Goal: Task Accomplishment & Management: Manage account settings

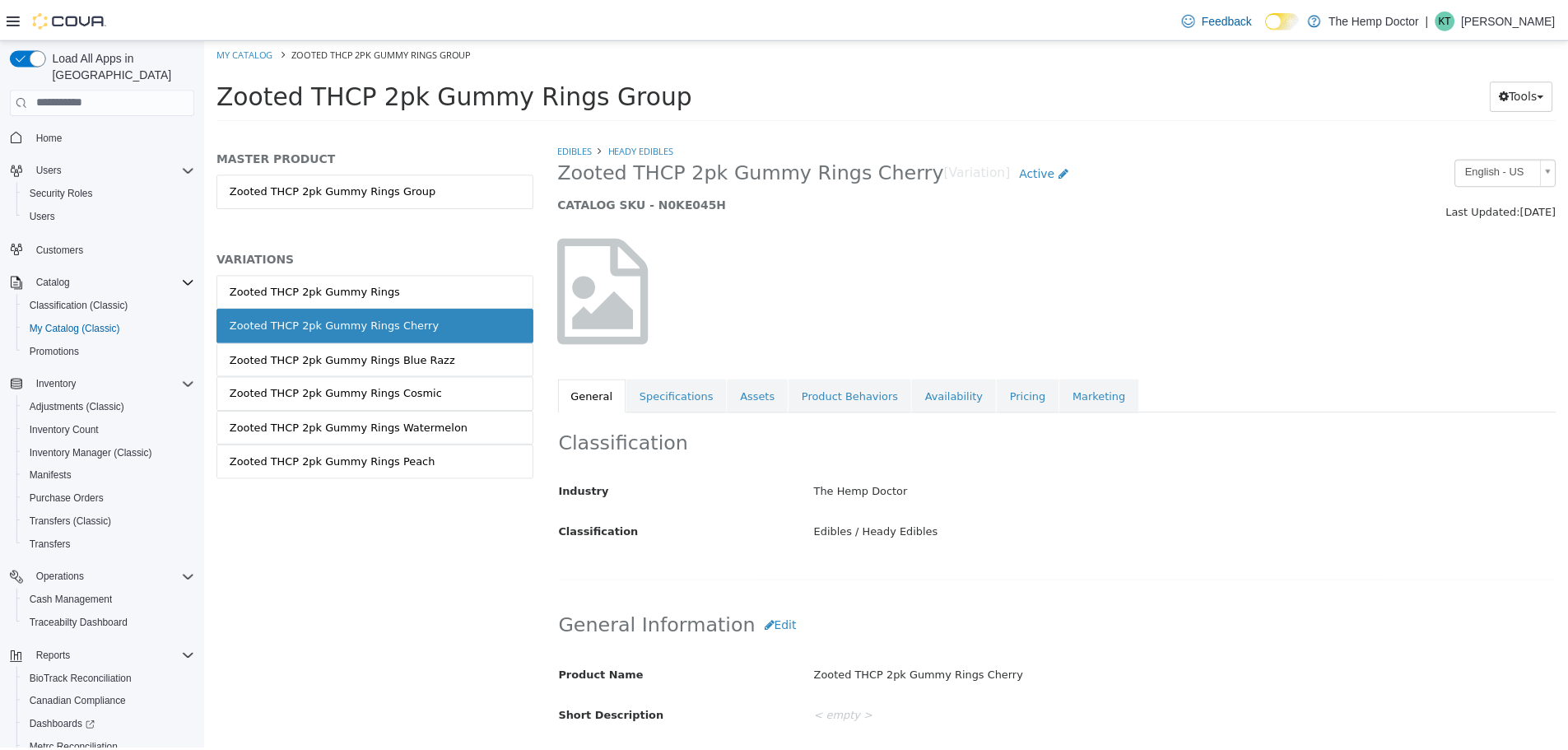
scroll to position [130, 0]
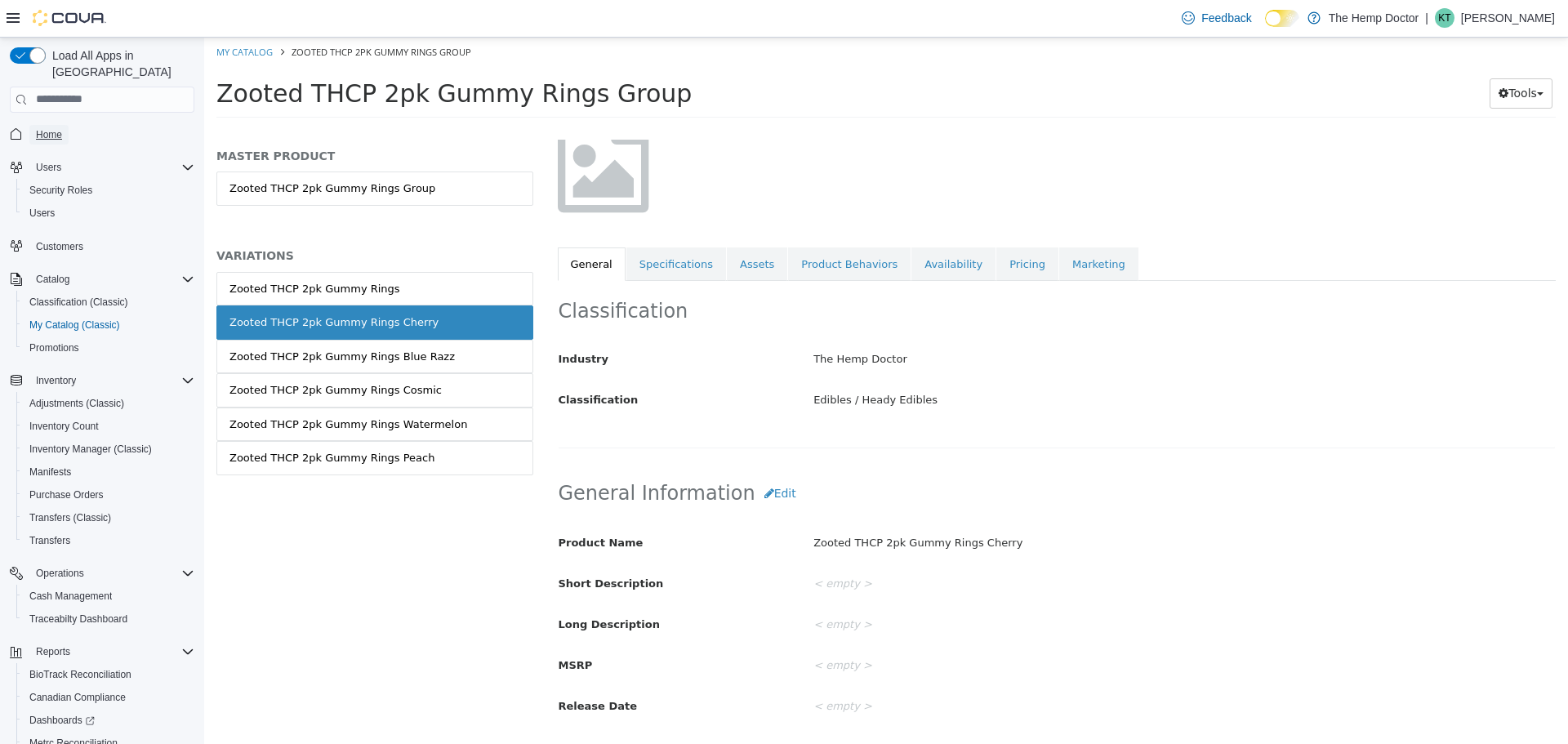
click at [49, 125] on span "Home" at bounding box center [49, 135] width 26 height 20
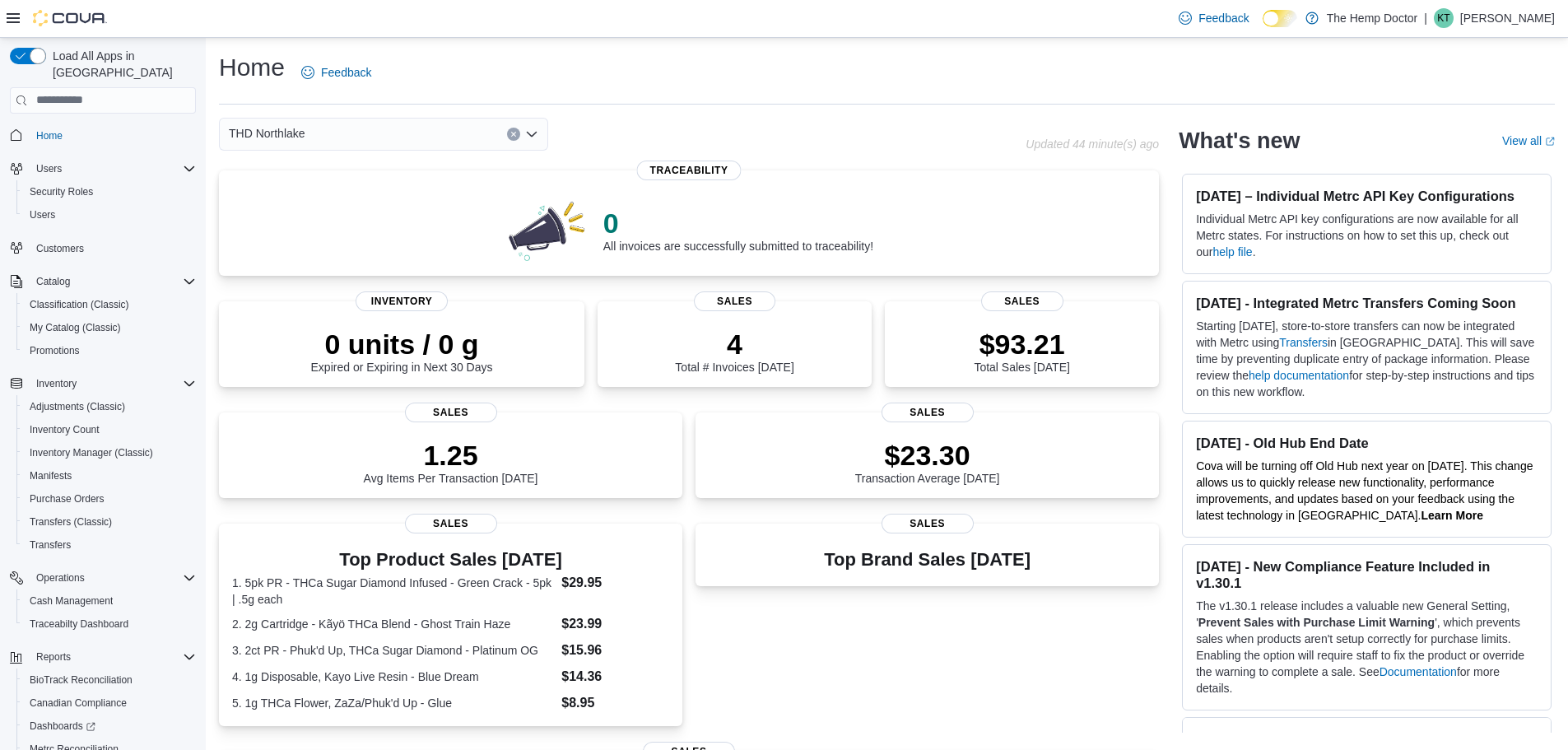
click at [319, 144] on div "THD Northlake" at bounding box center [383, 134] width 329 height 33
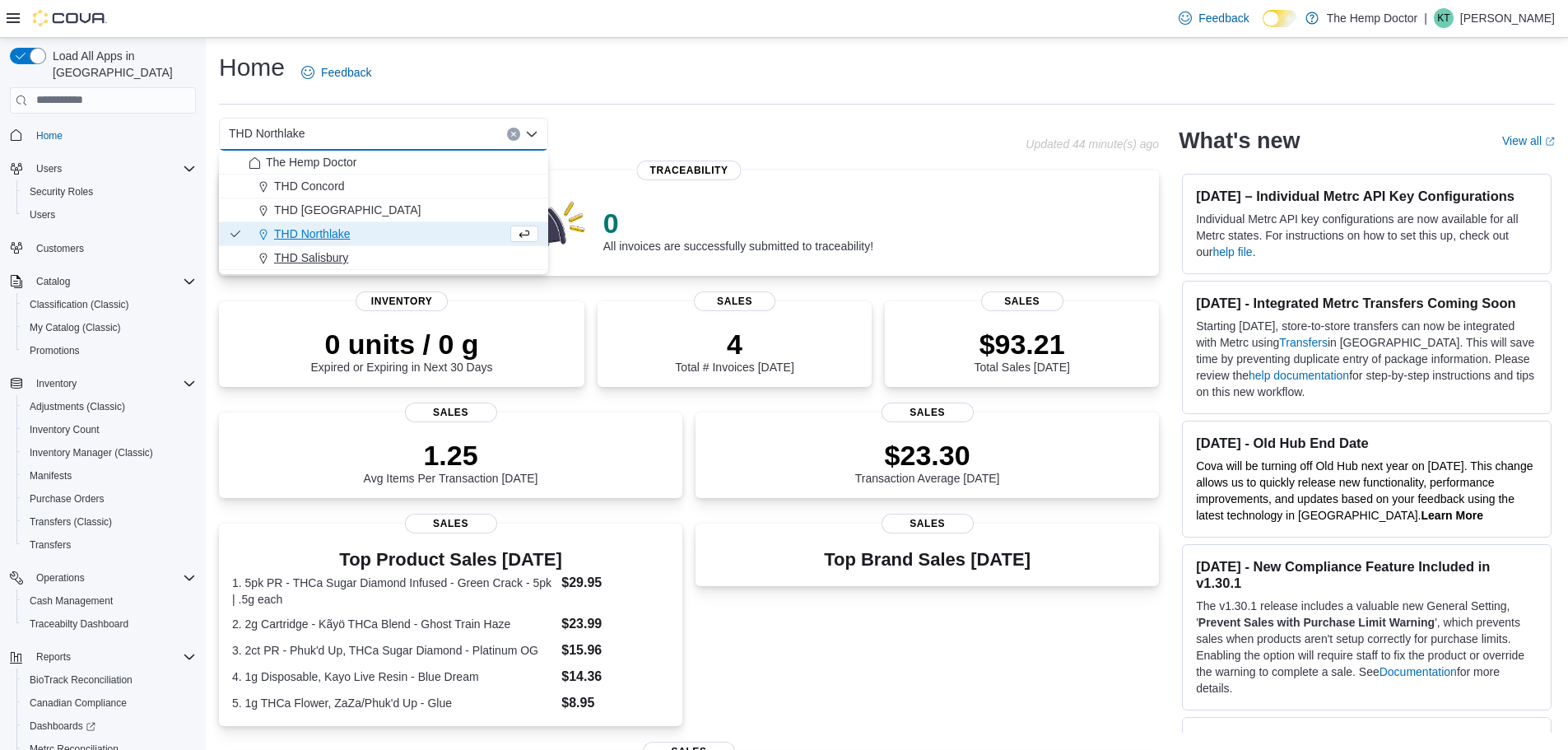
click at [331, 251] on span "THD Salisbury" at bounding box center [311, 257] width 74 height 17
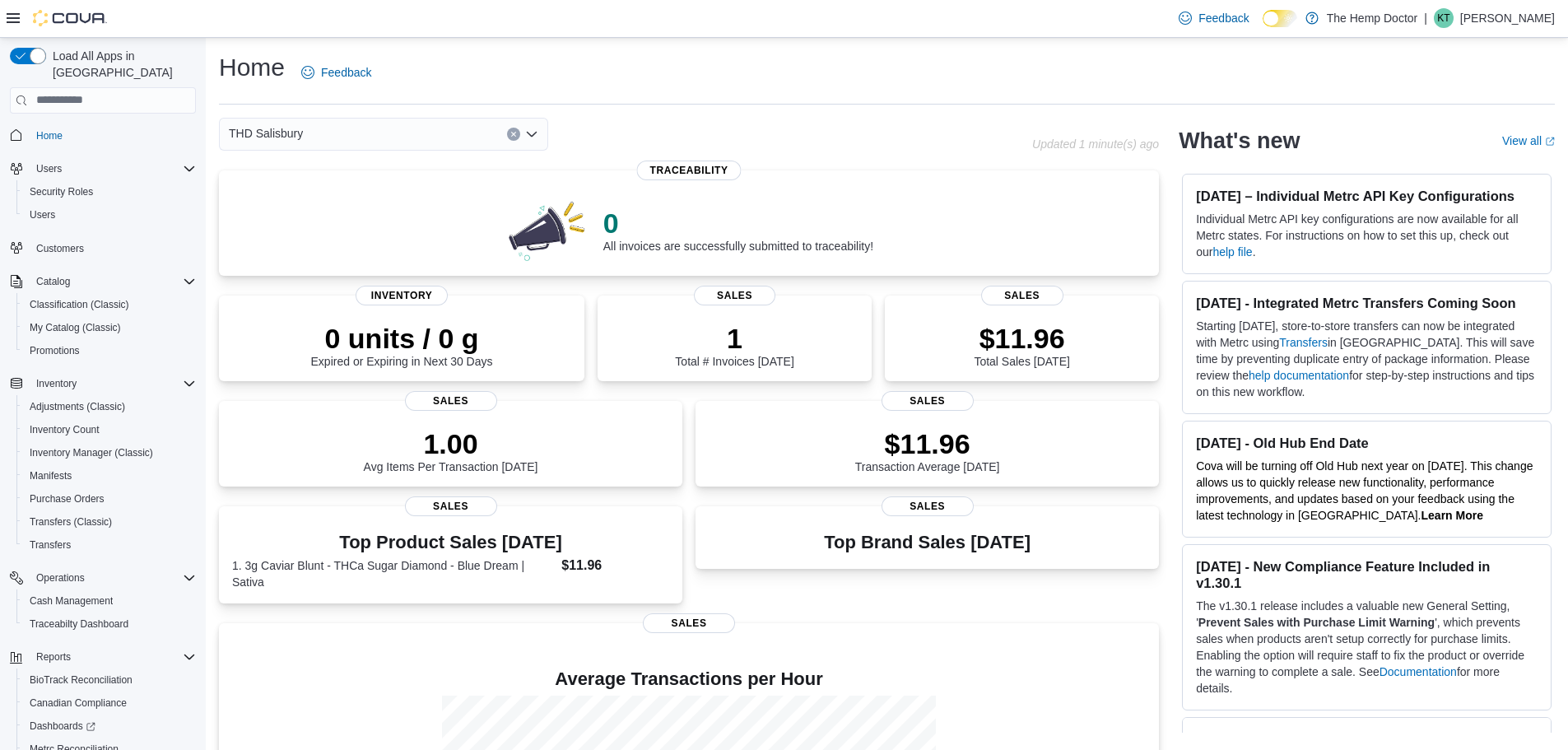
click at [448, 132] on div "THD Salisbury" at bounding box center [383, 134] width 329 height 33
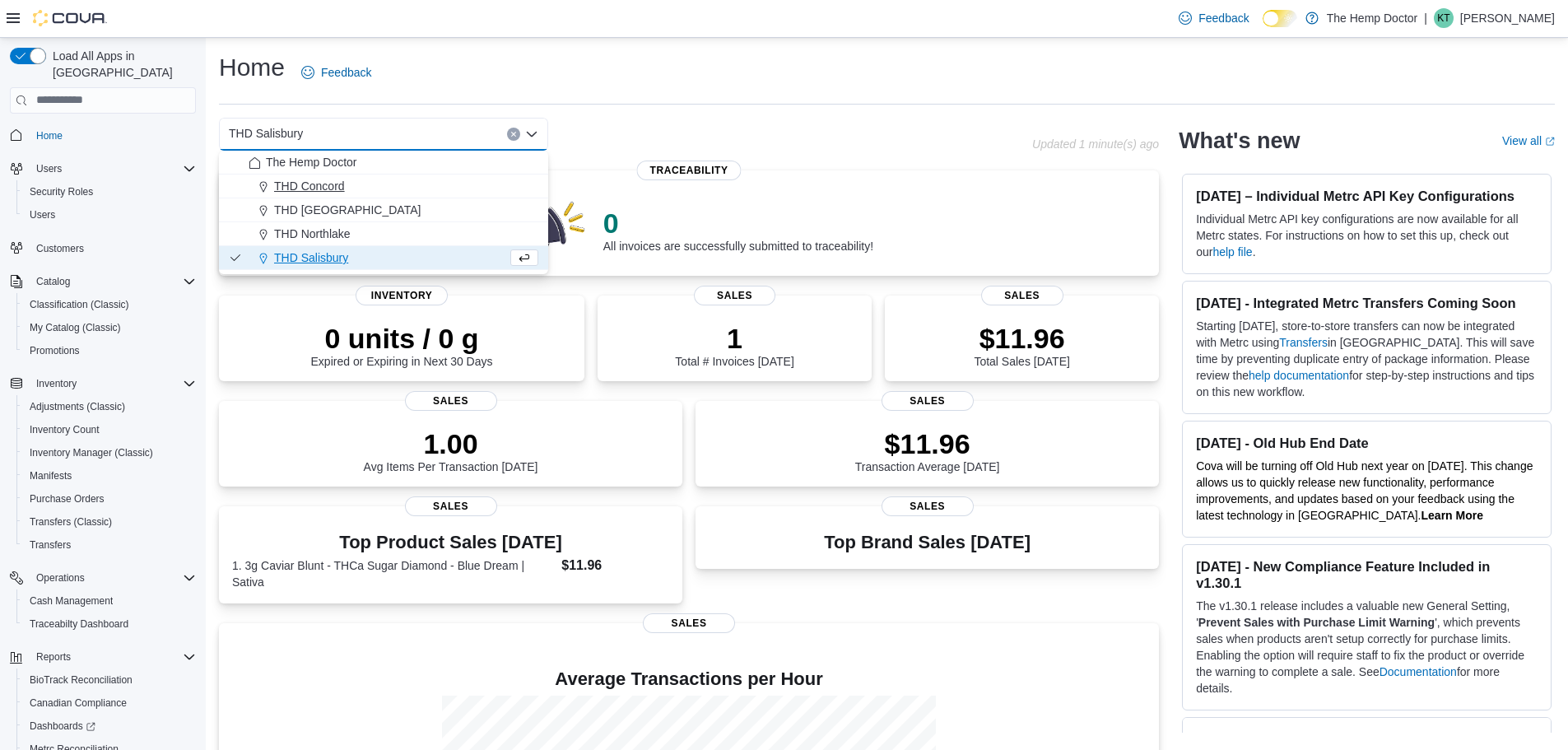
click at [369, 186] on div "THD Concord" at bounding box center [393, 186] width 290 height 17
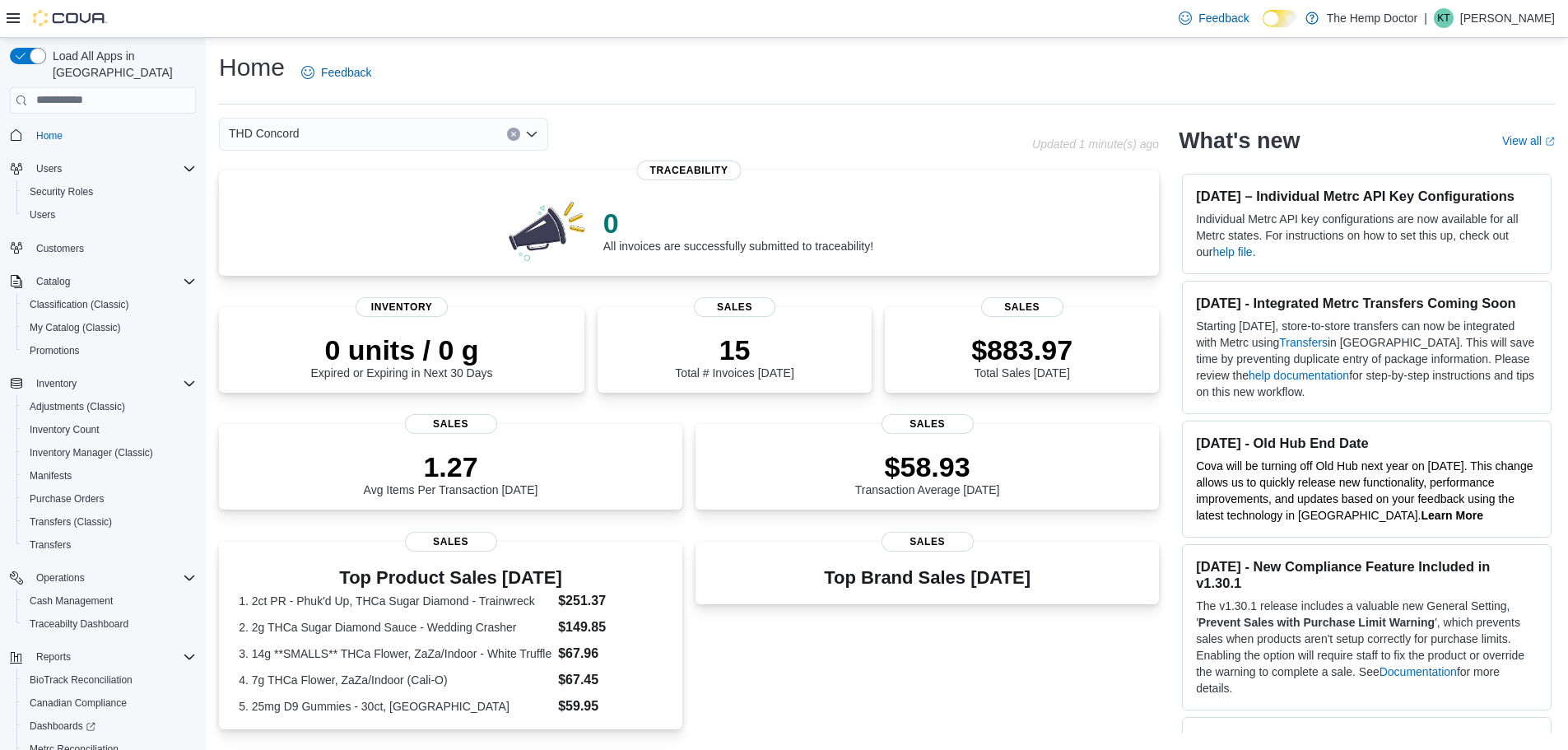
click at [396, 121] on div "THD Concord Combo box. Selected. THD Concord. Press Backspace to delete THD Con…" at bounding box center [383, 134] width 329 height 33
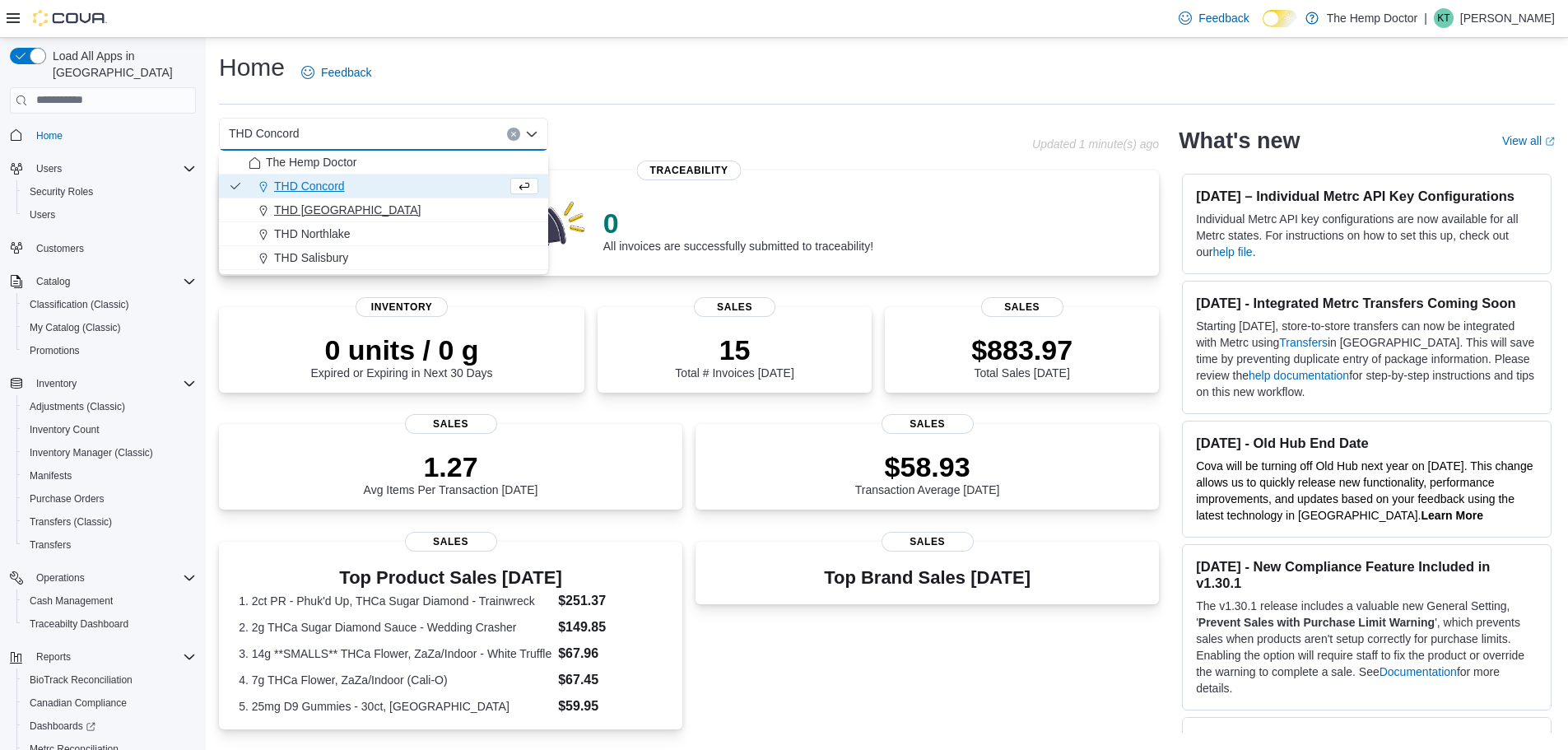
click at [387, 207] on div "THD [GEOGRAPHIC_DATA]" at bounding box center [393, 210] width 290 height 17
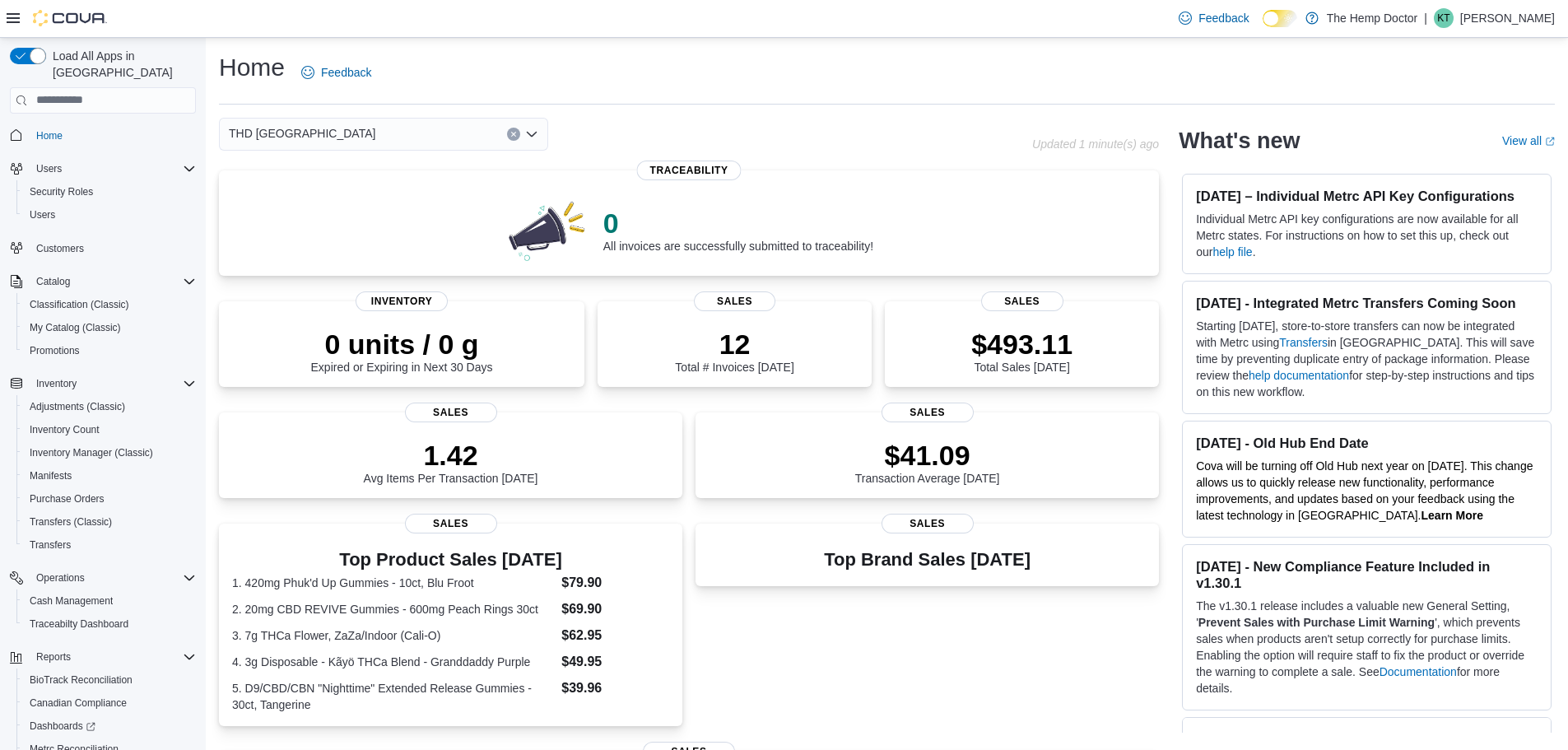
click at [405, 139] on div "THD Mooresville Combo box. Selected. THD Mooresville. Press Backspace to delete…" at bounding box center [383, 134] width 329 height 33
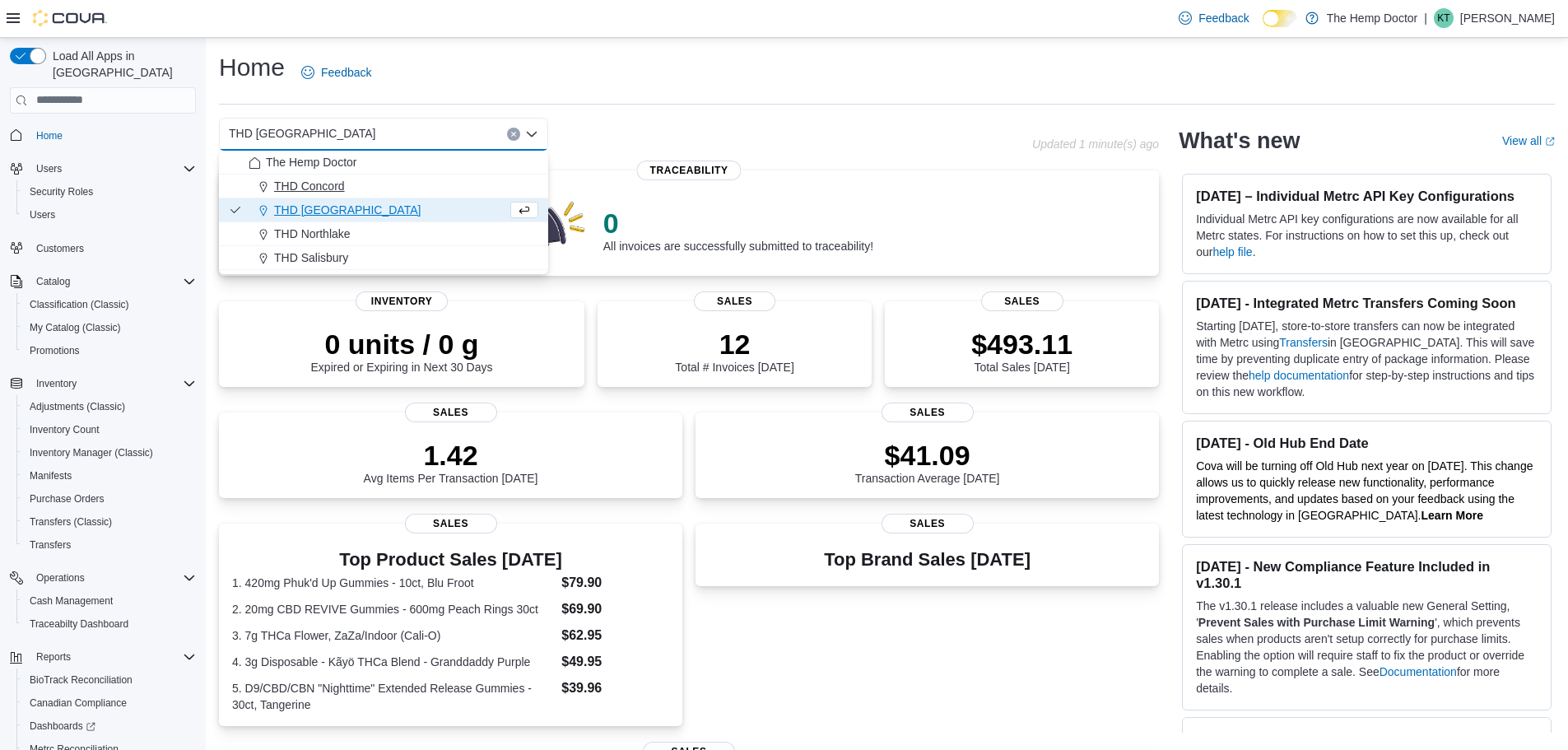
click at [385, 186] on div "THD Concord" at bounding box center [393, 186] width 290 height 17
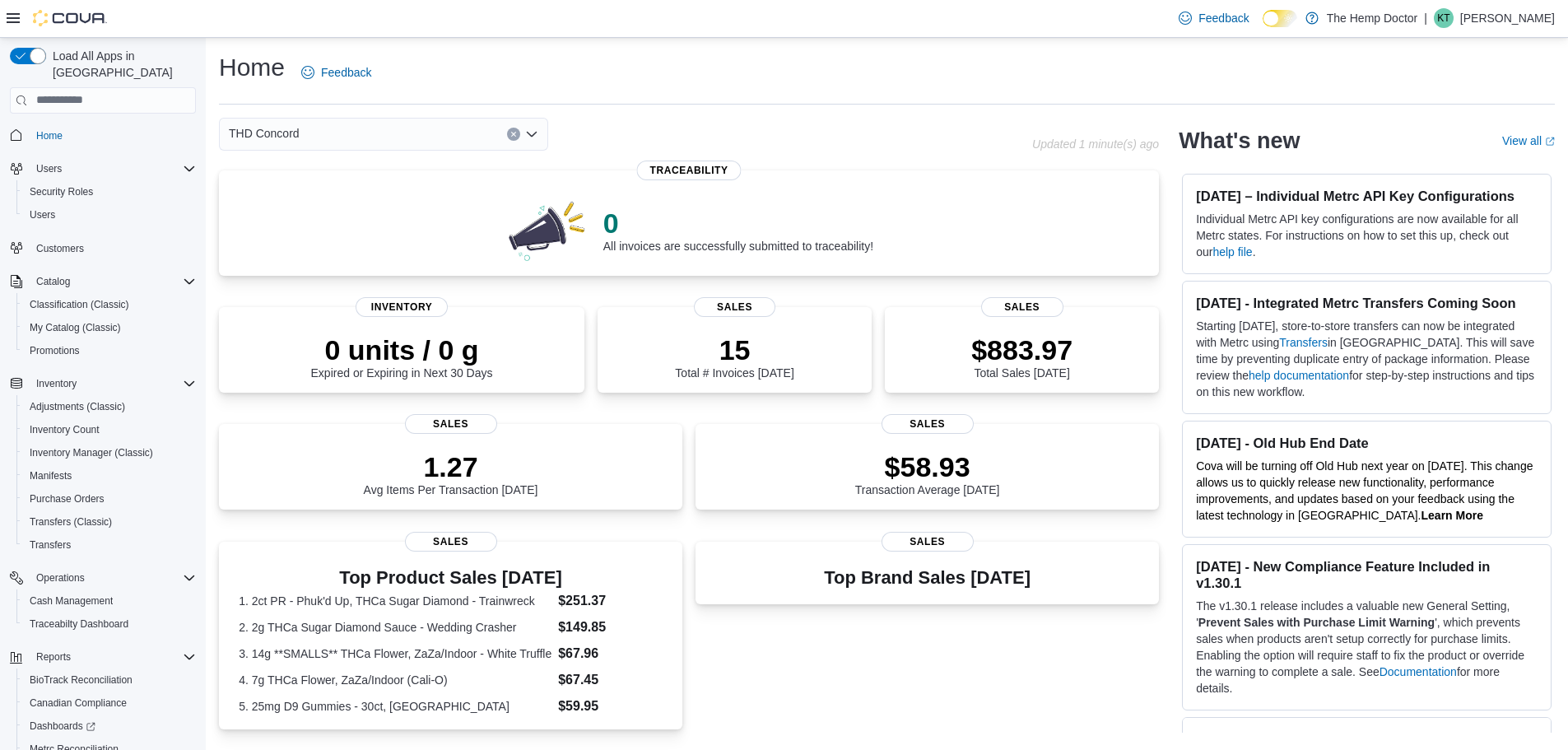
click at [373, 138] on div "THD Concord Combo box. Selected. THD Concord. Press Backspace to delete THD Con…" at bounding box center [383, 134] width 329 height 33
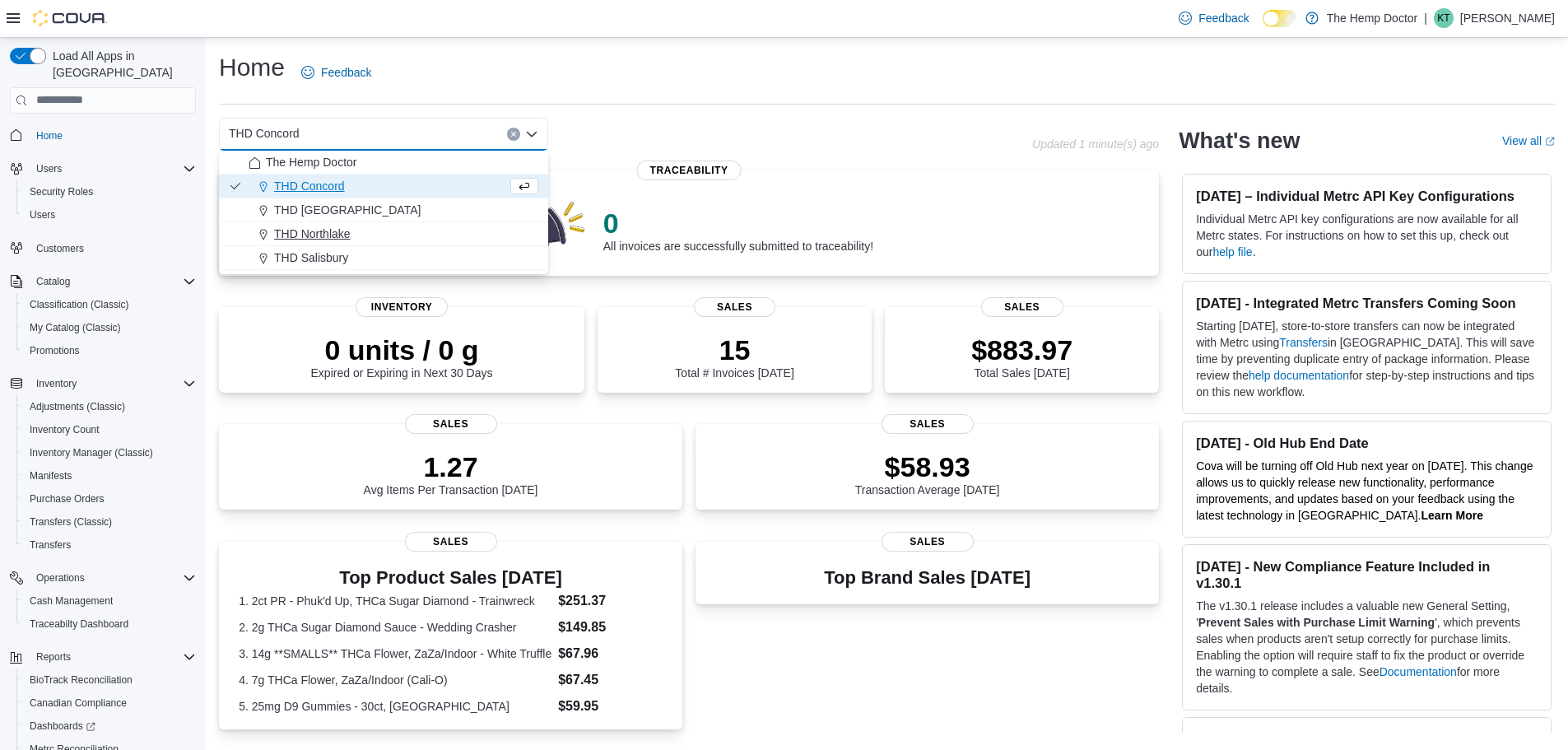
click at [362, 230] on div "THD Northlake" at bounding box center [393, 233] width 290 height 17
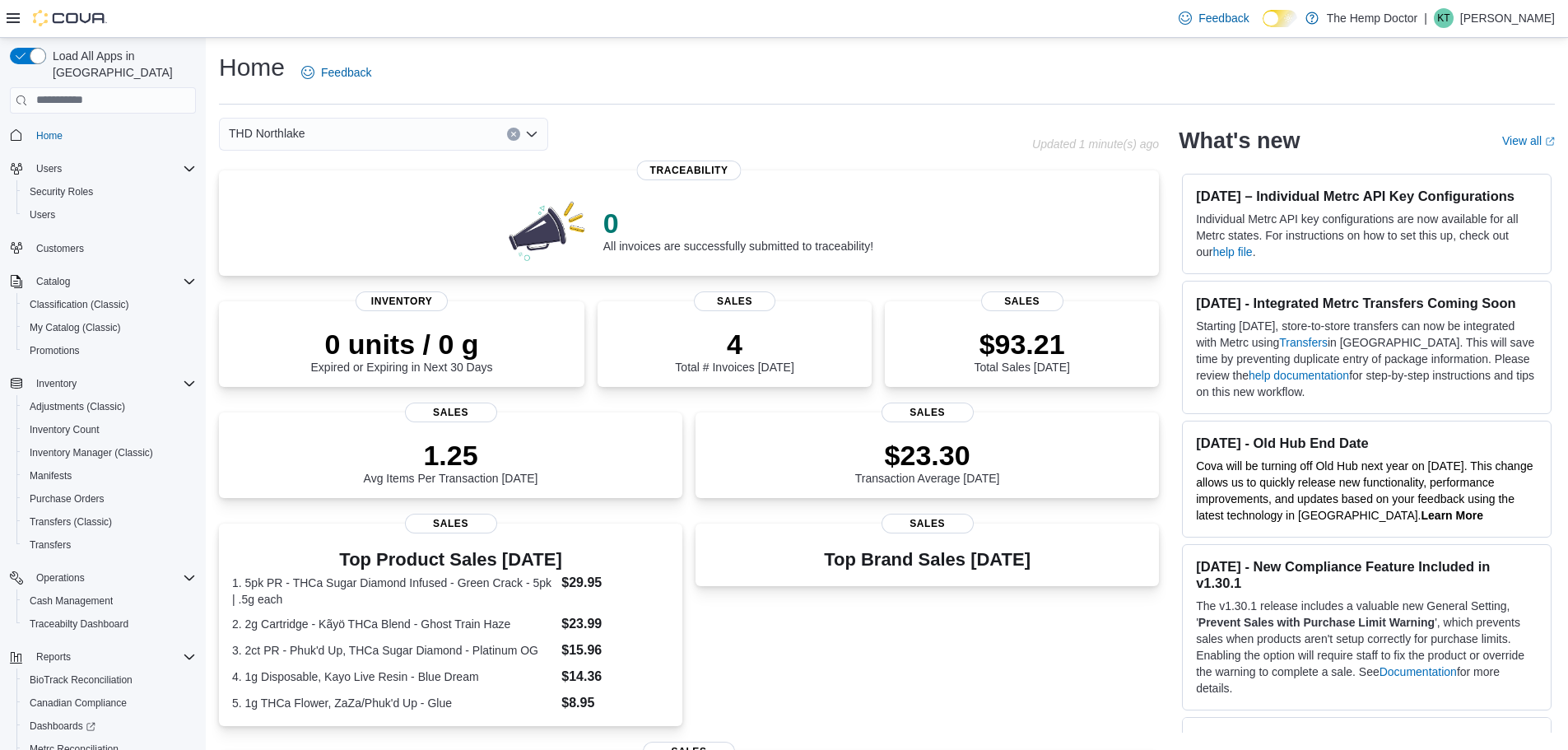
click at [346, 128] on div "THD Northlake Combo box. Selected. THD Northlake. Press Backspace to delete THD…" at bounding box center [383, 134] width 329 height 33
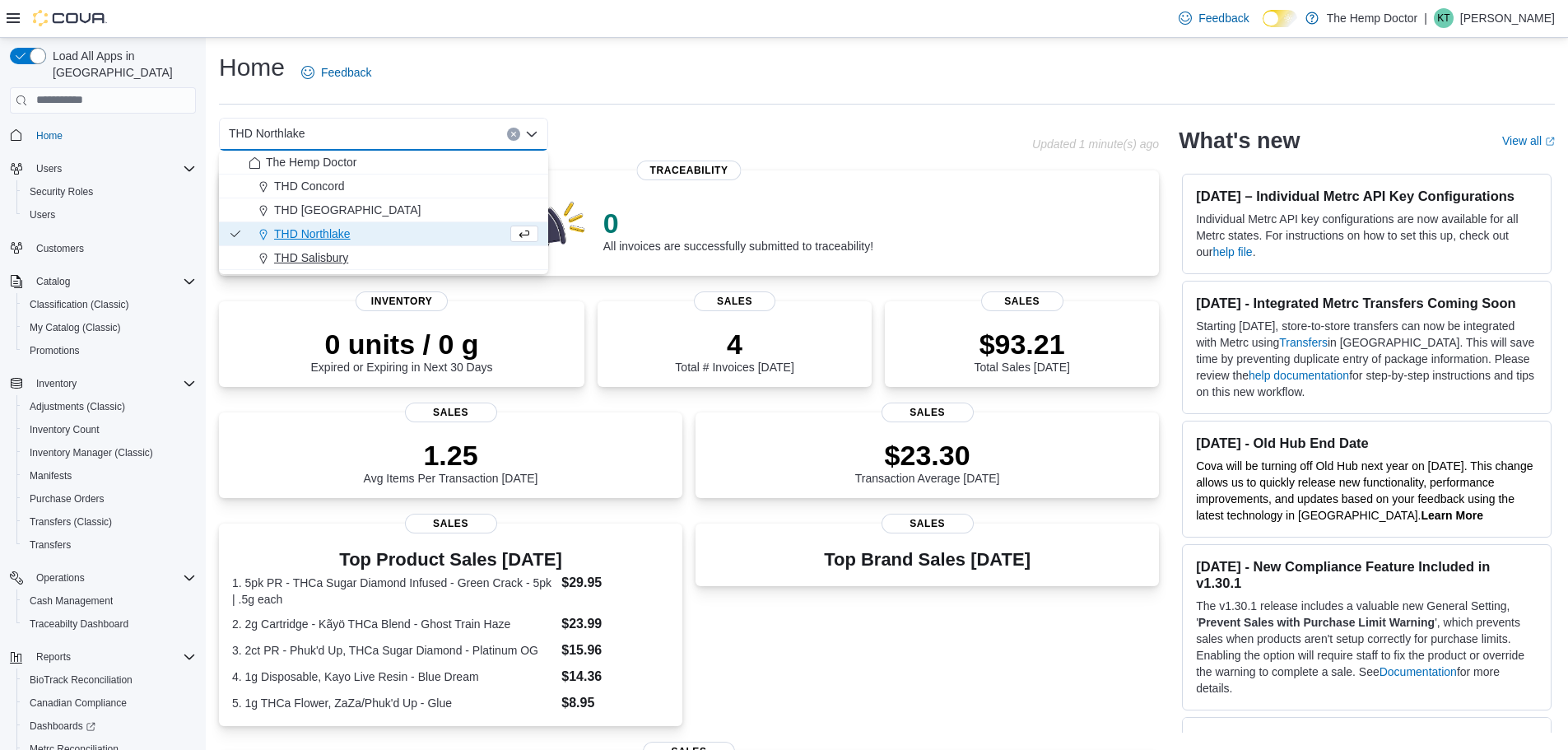
click at [338, 253] on span "THD Salisbury" at bounding box center [311, 257] width 74 height 17
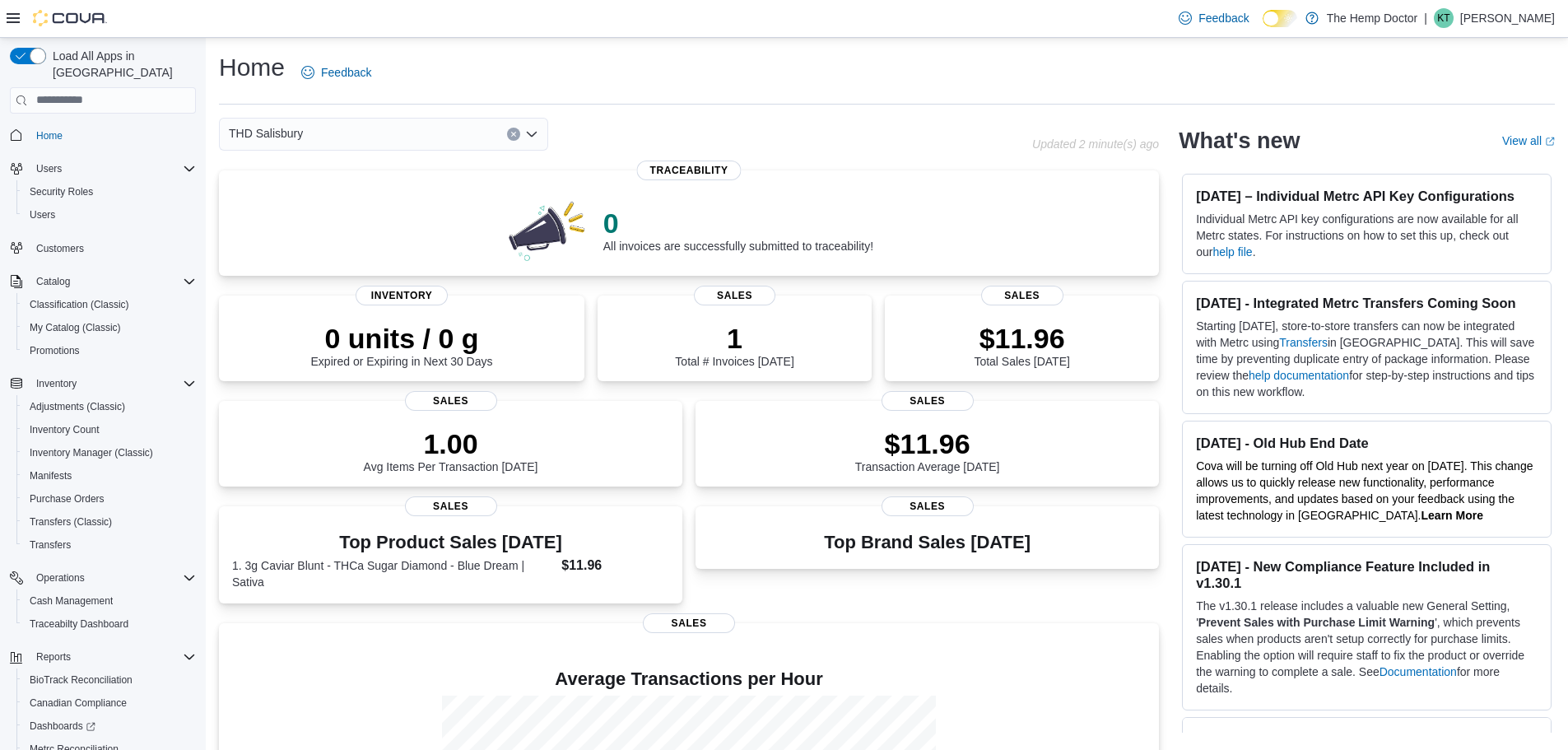
click at [380, 126] on div "THD Salisbury" at bounding box center [383, 134] width 329 height 33
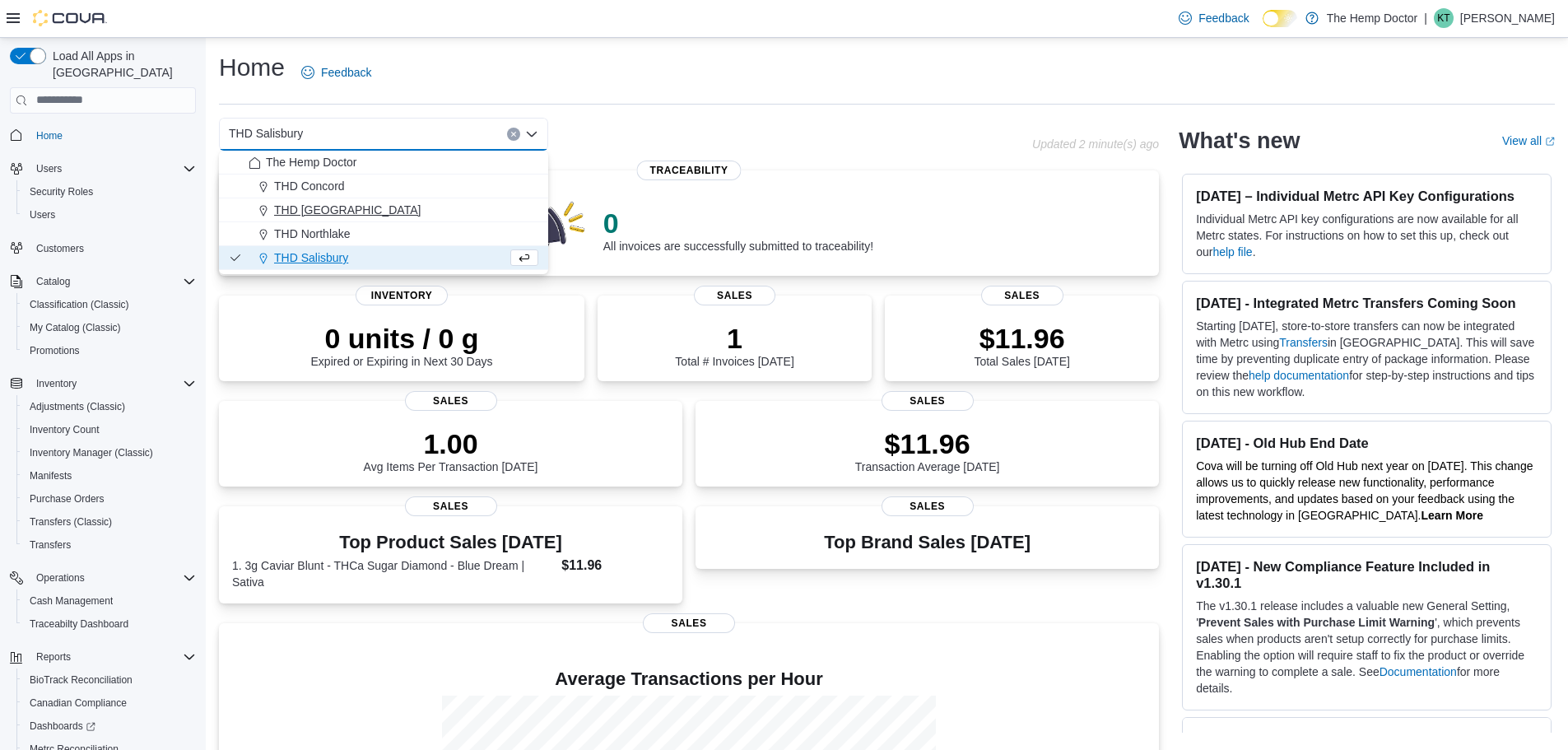
click at [375, 214] on div "THD [GEOGRAPHIC_DATA]" at bounding box center [393, 210] width 290 height 17
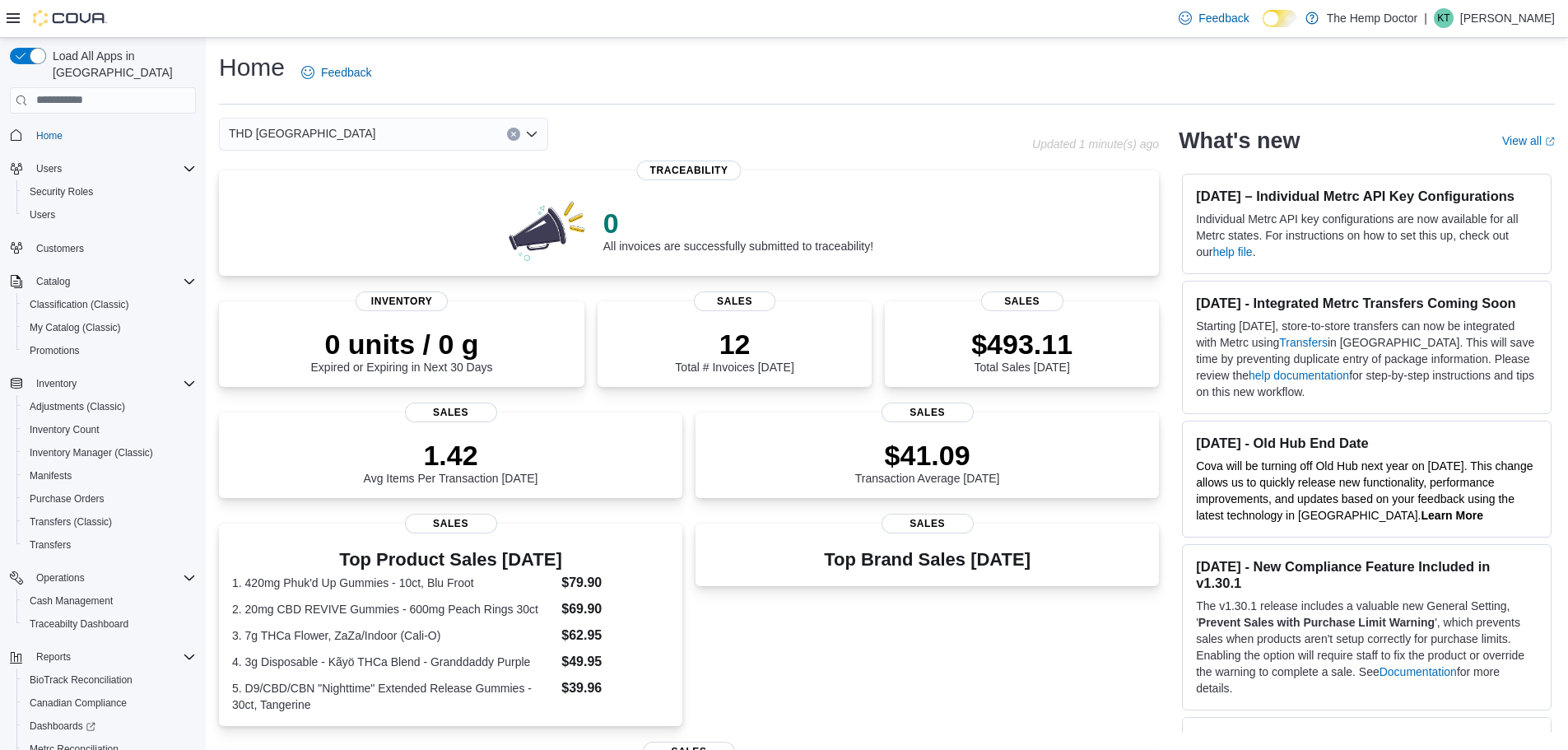
click at [424, 135] on div "THD [GEOGRAPHIC_DATA]" at bounding box center [383, 134] width 329 height 33
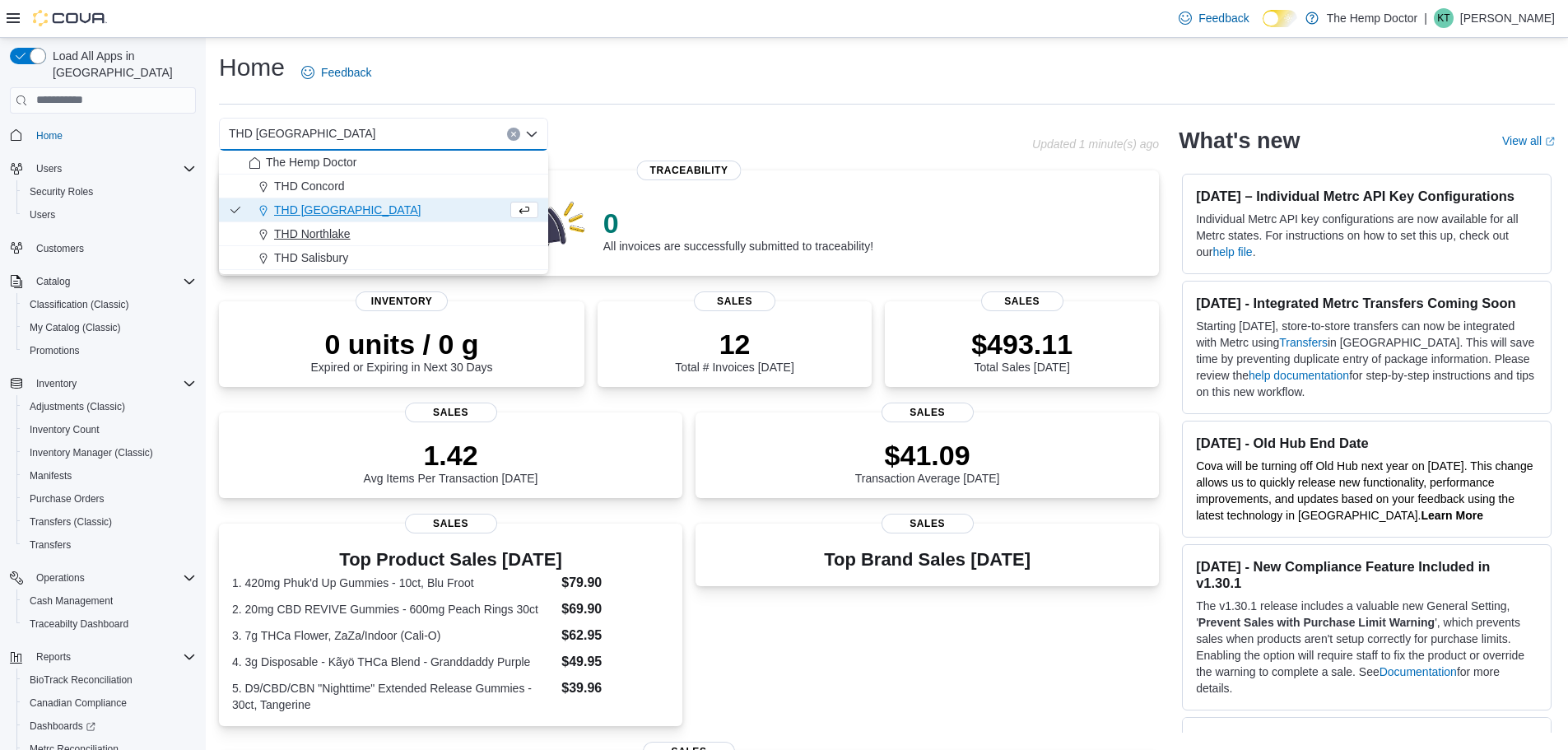
click at [357, 241] on div "THD Northlake" at bounding box center [393, 233] width 290 height 17
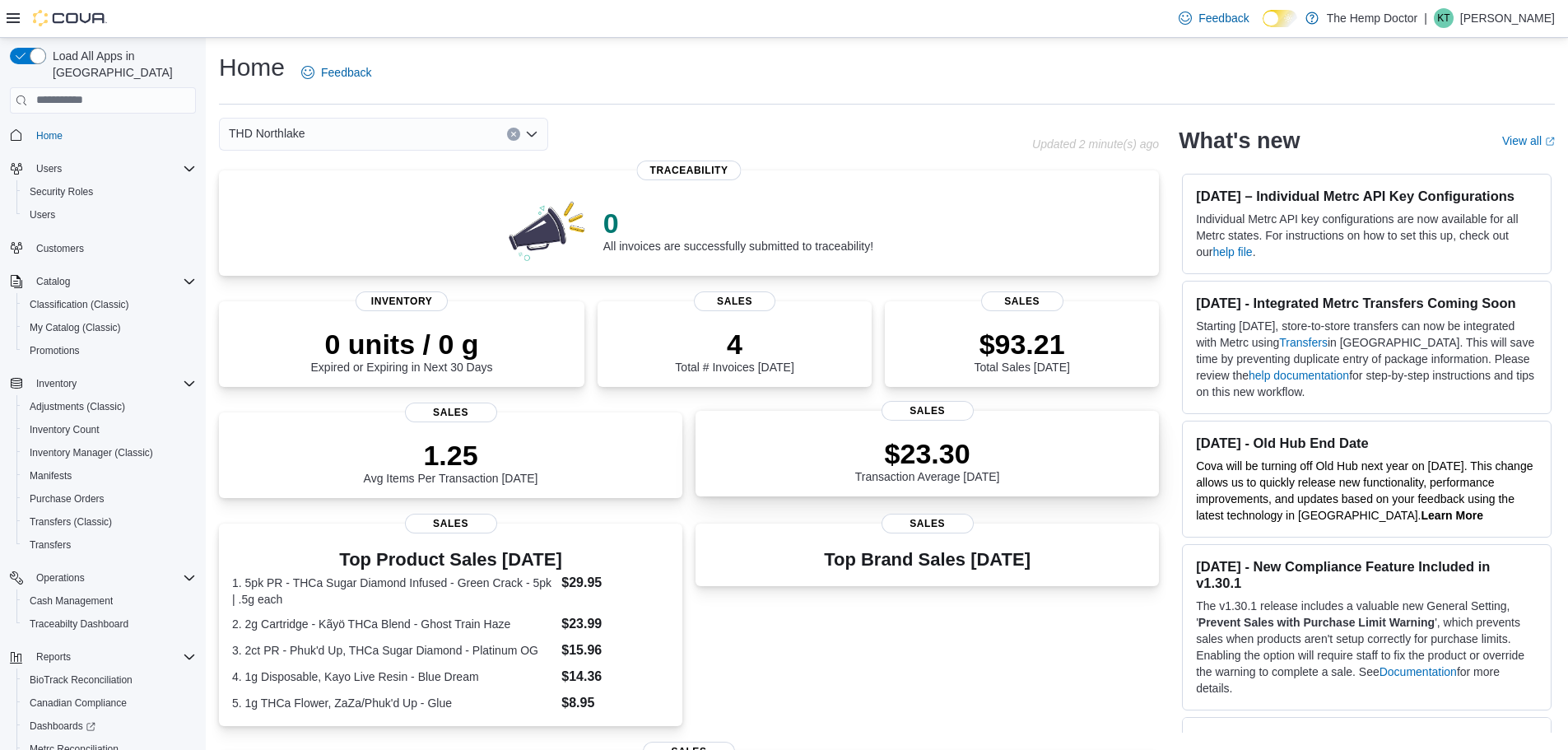
click at [992, 445] on p "$23.30" at bounding box center [928, 454] width 145 height 33
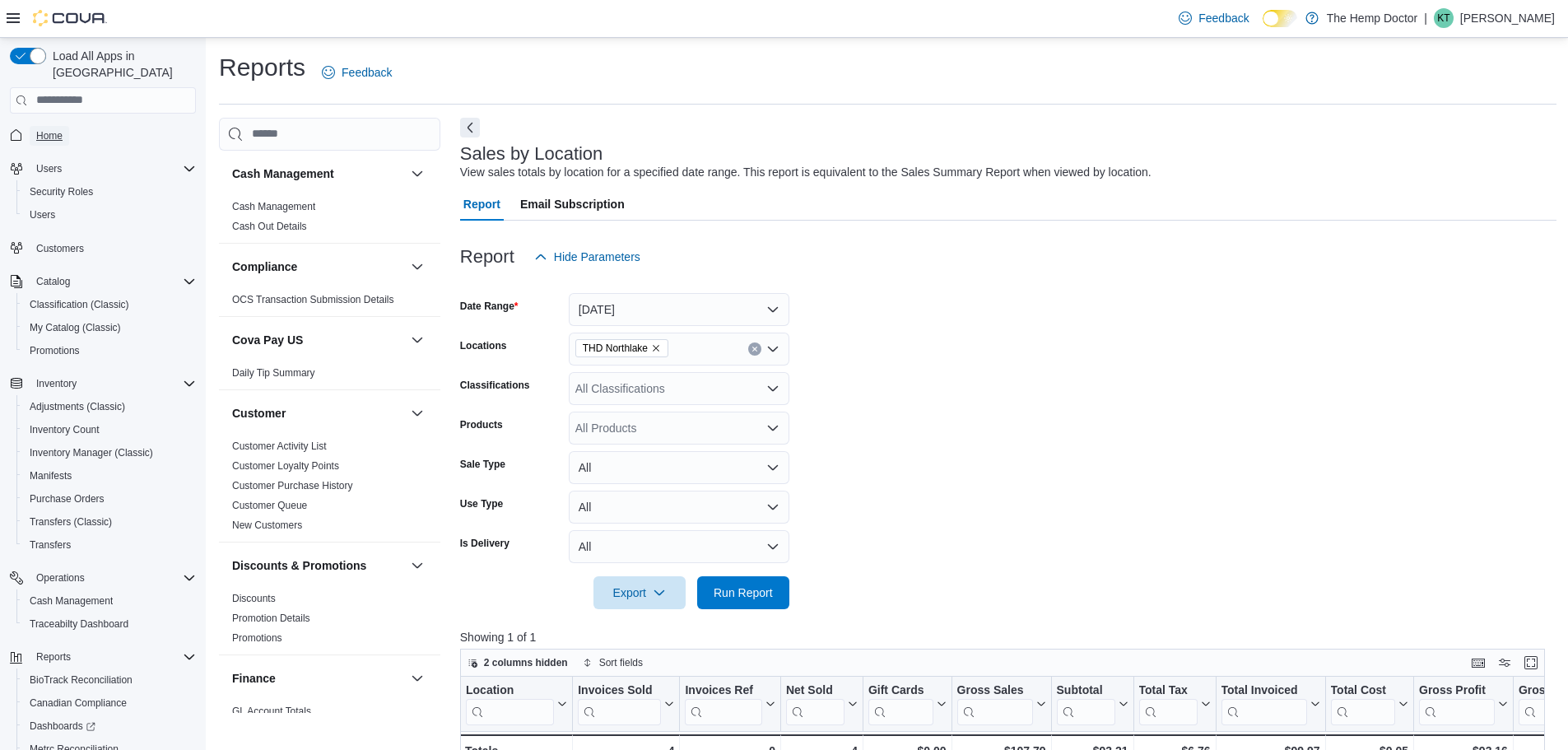
click at [40, 130] on span "Home" at bounding box center [50, 136] width 26 height 13
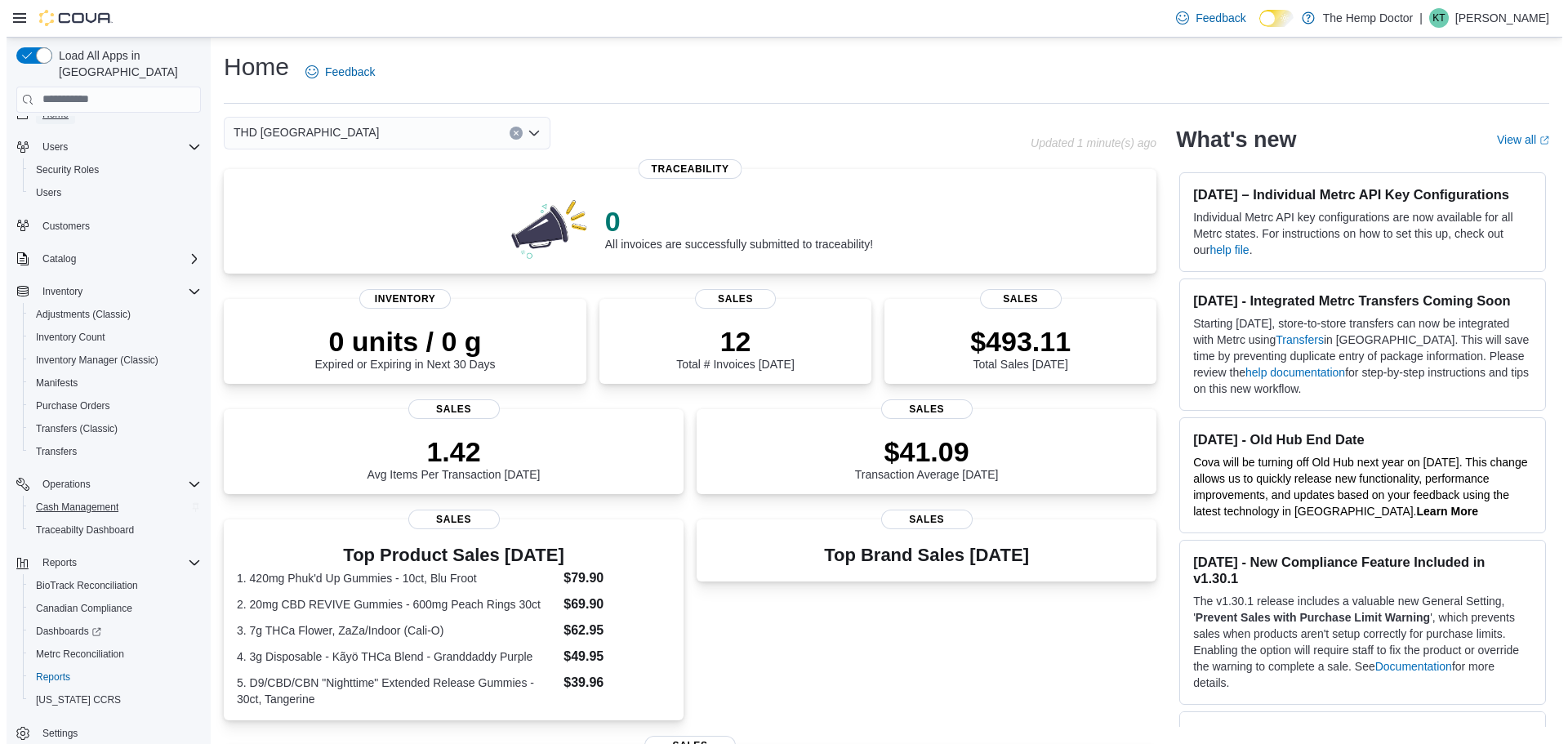
scroll to position [30, 0]
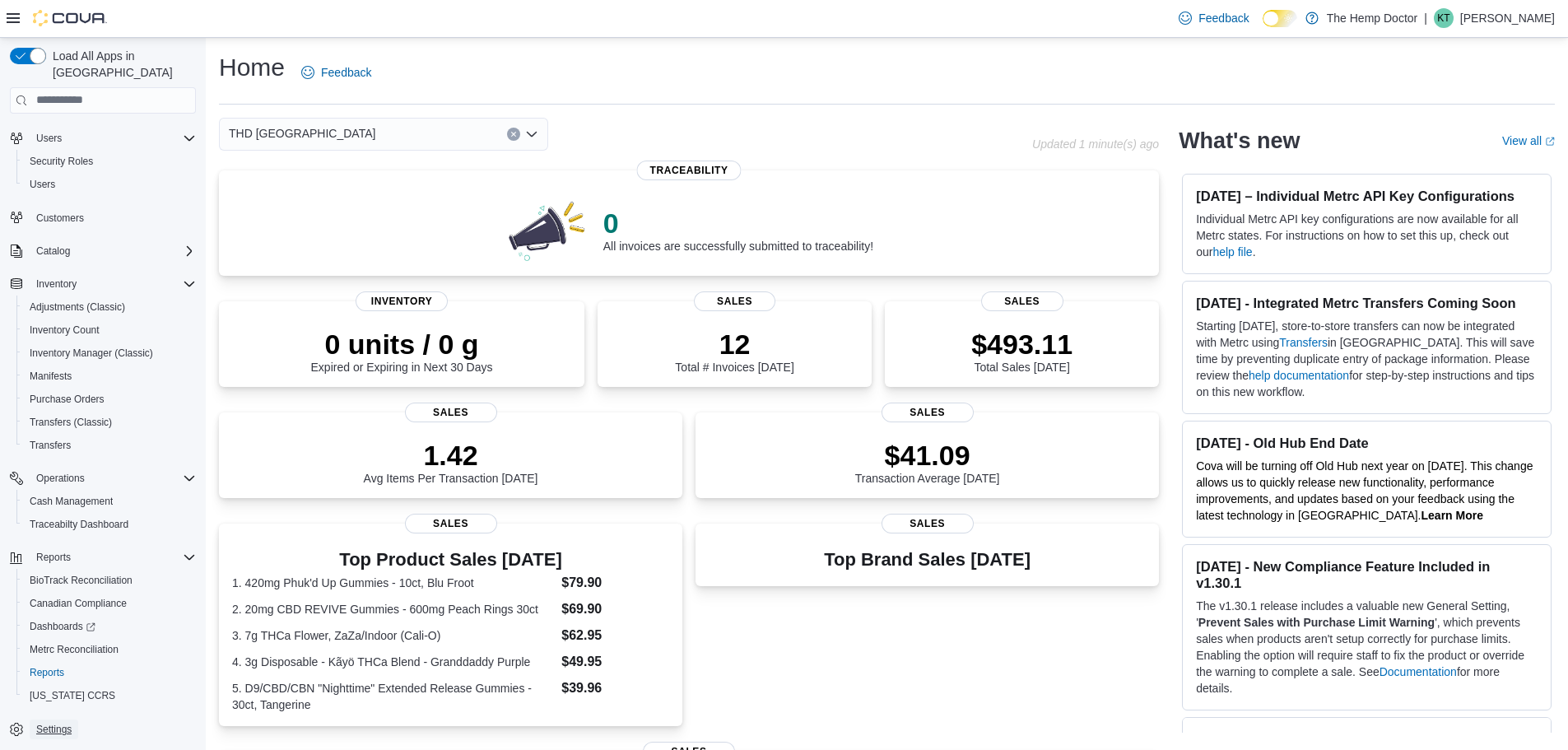
click at [50, 723] on span "Settings" at bounding box center [54, 729] width 35 height 13
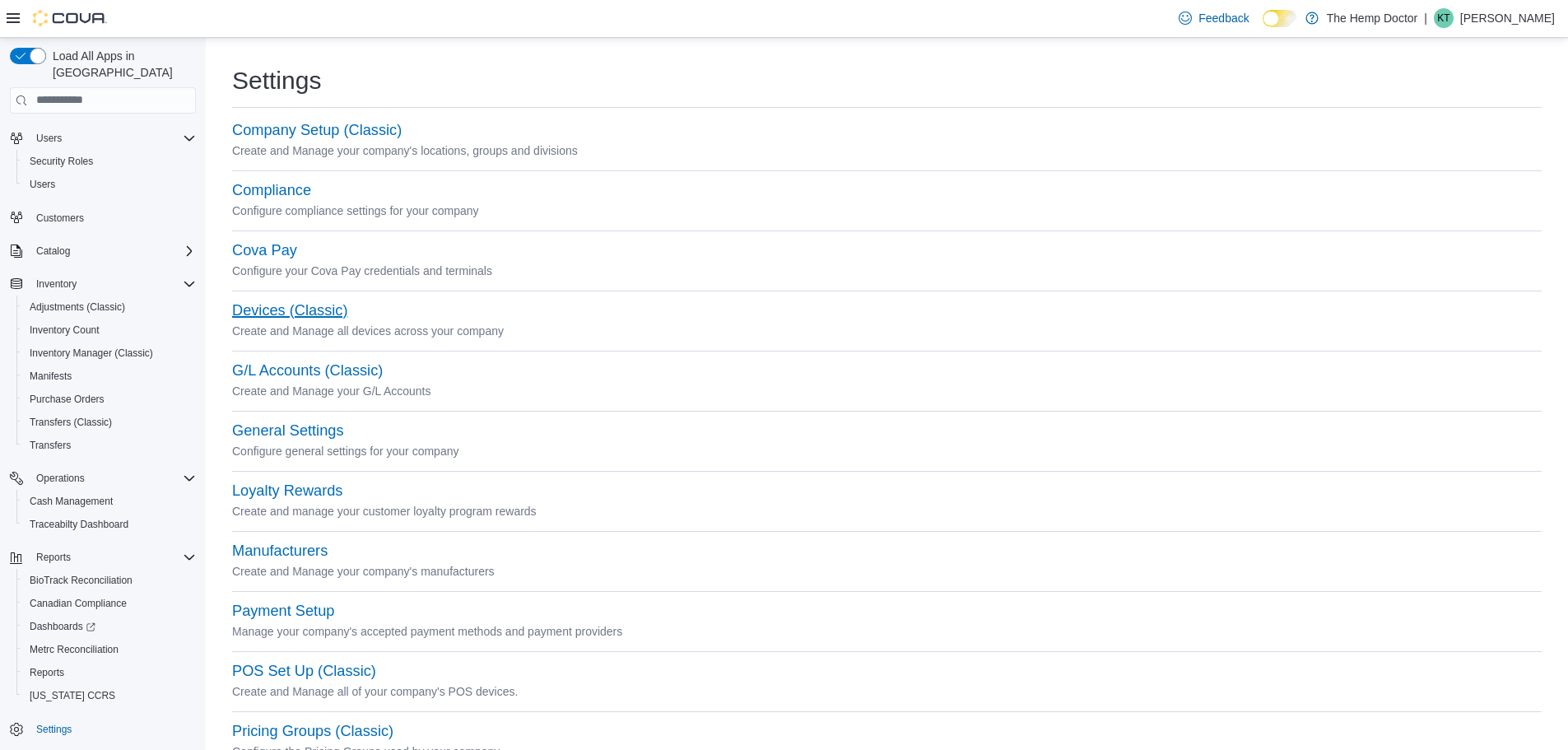
click at [324, 309] on button "Devices (Classic)" at bounding box center [290, 310] width 116 height 17
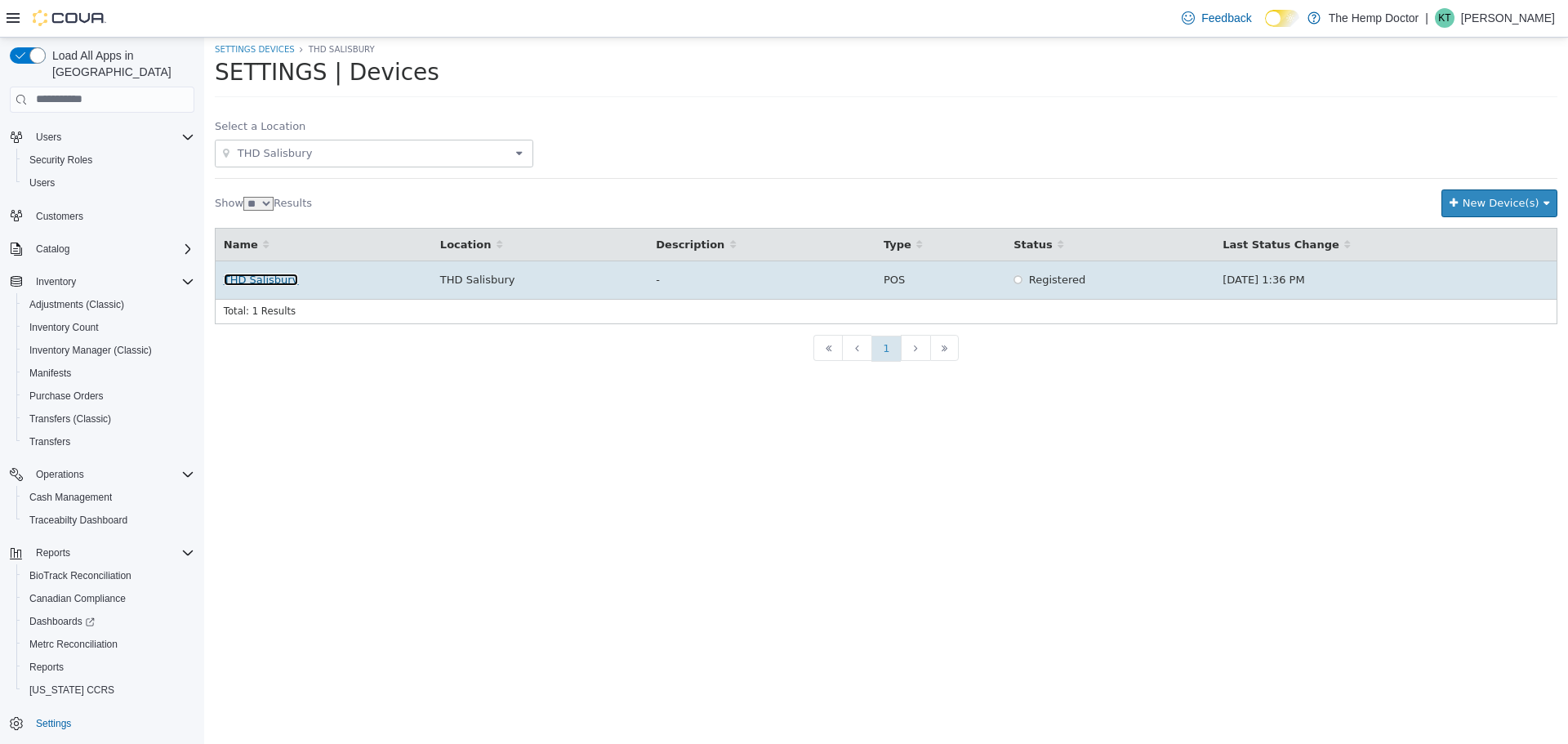
click at [267, 283] on link "THD Salisbury" at bounding box center [261, 278] width 75 height 12
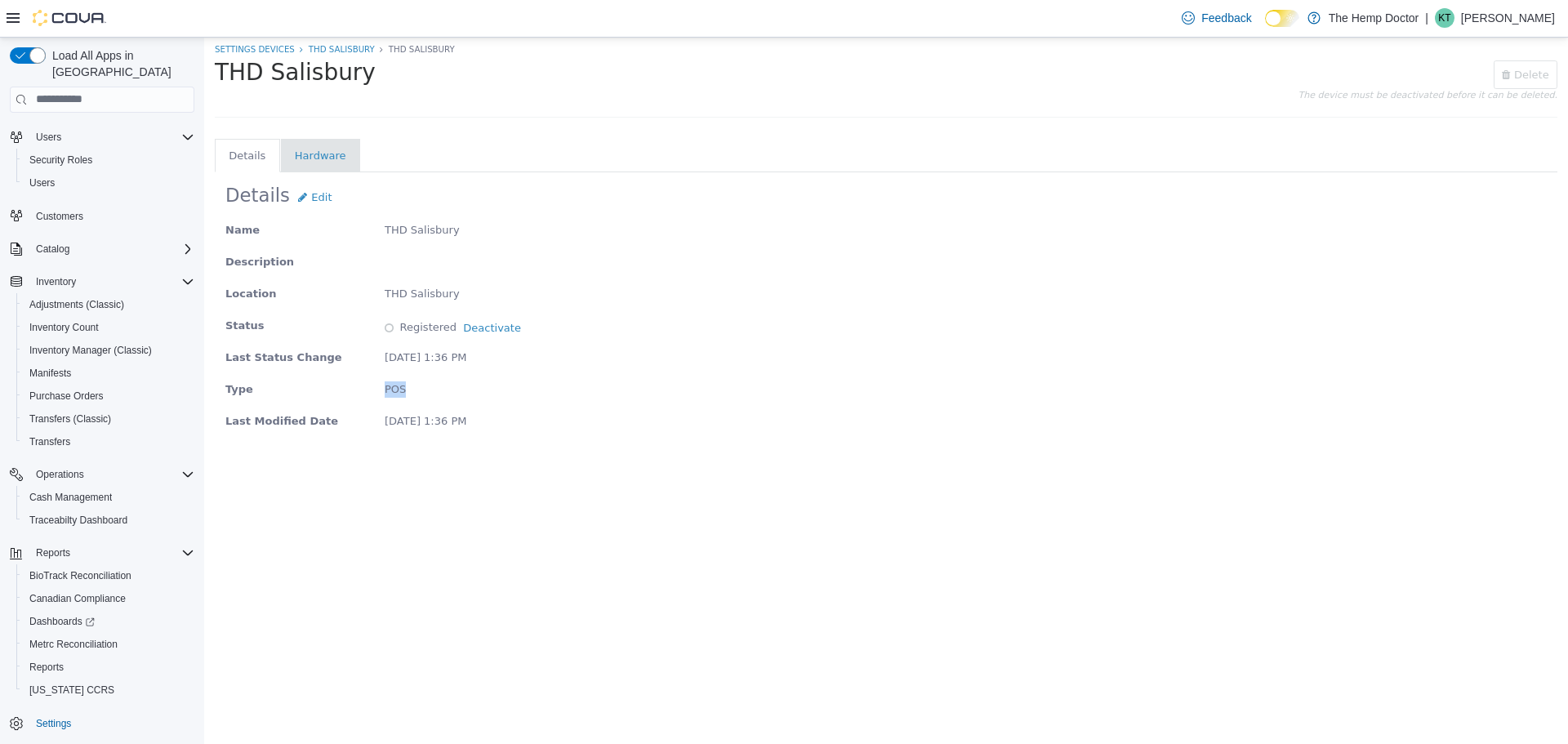
drag, startPoint x: 403, startPoint y: 389, endPoint x: 373, endPoint y: 391, distance: 30.1
click at [373, 391] on div "Type POS" at bounding box center [886, 391] width 1322 height 21
click at [486, 421] on div "[DATE] 1:36 PM" at bounding box center [965, 423] width 1162 height 21
drag, startPoint x: 486, startPoint y: 422, endPoint x: 388, endPoint y: 422, distance: 98.0
click at [388, 422] on div "[DATE] 1:36 PM" at bounding box center [965, 423] width 1162 height 21
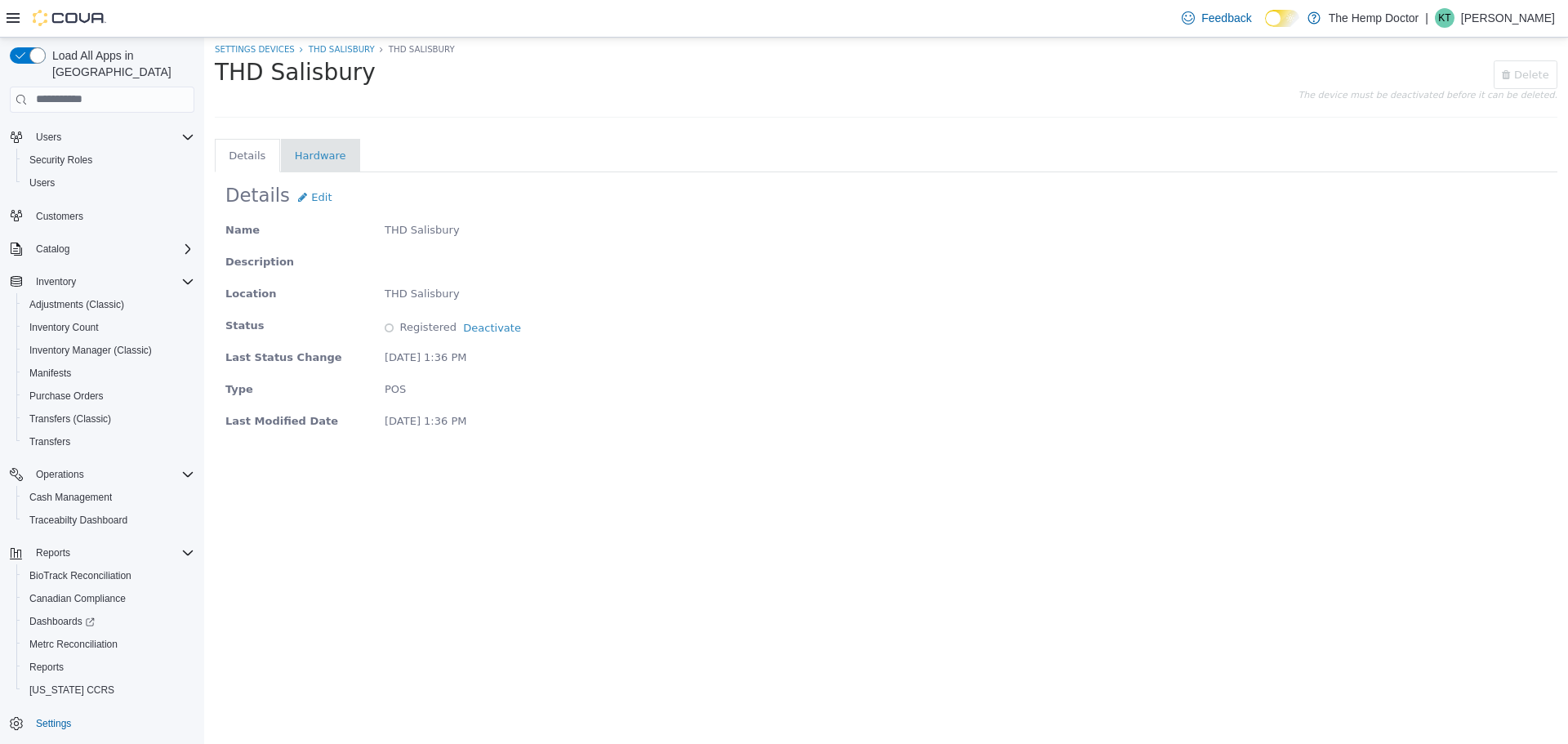
click at [414, 477] on body "SETTINGS Devices THD Salisbury THD [GEOGRAPHIC_DATA] THD Salisbury Saving... De…" at bounding box center [886, 390] width 1364 height 706
click at [414, 471] on body "SETTINGS Devices THD Salisbury THD [GEOGRAPHIC_DATA] THD Salisbury Saving... De…" at bounding box center [886, 390] width 1364 height 706
click at [314, 161] on li "Hardware" at bounding box center [320, 156] width 52 height 16
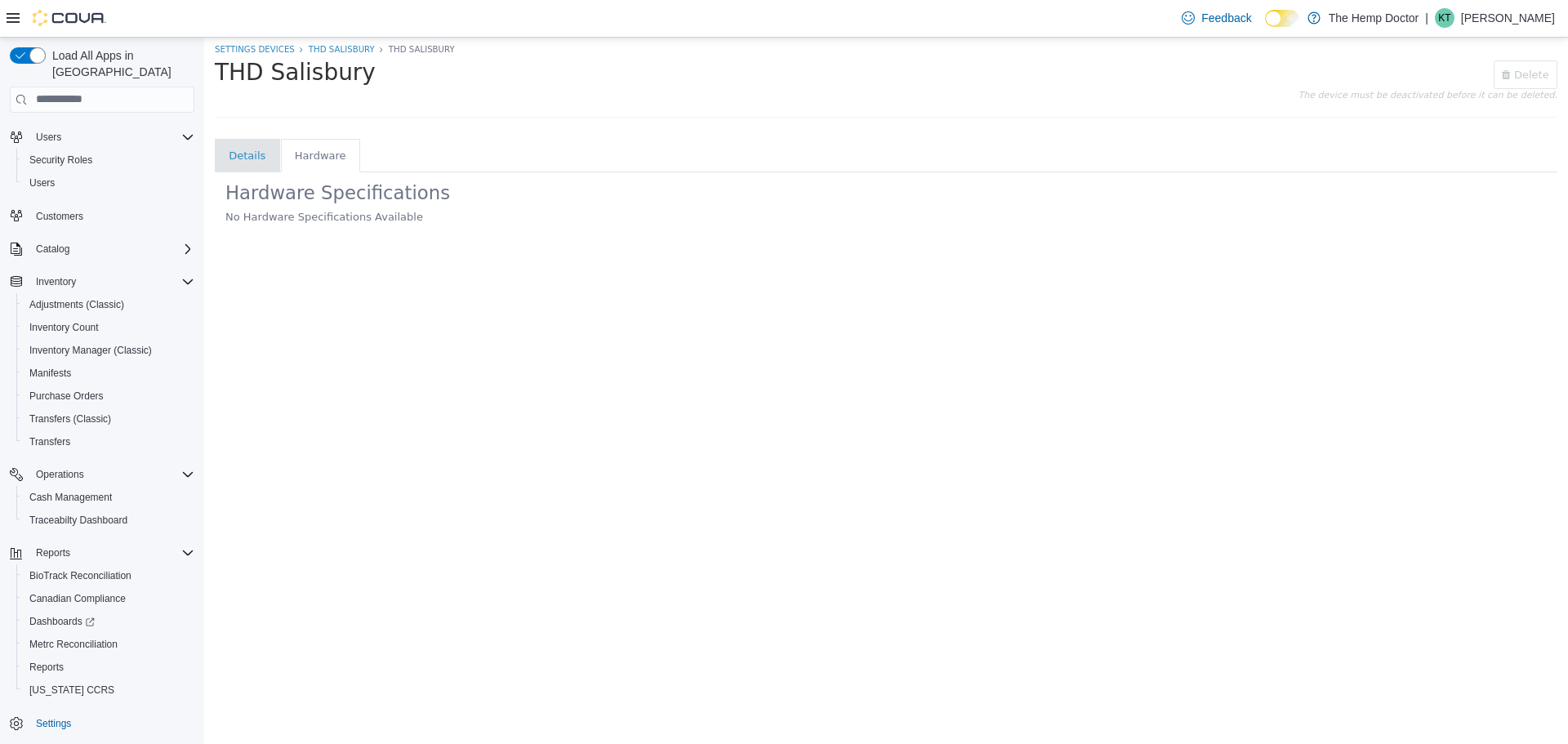
click at [245, 154] on li "Details" at bounding box center [246, 156] width 37 height 16
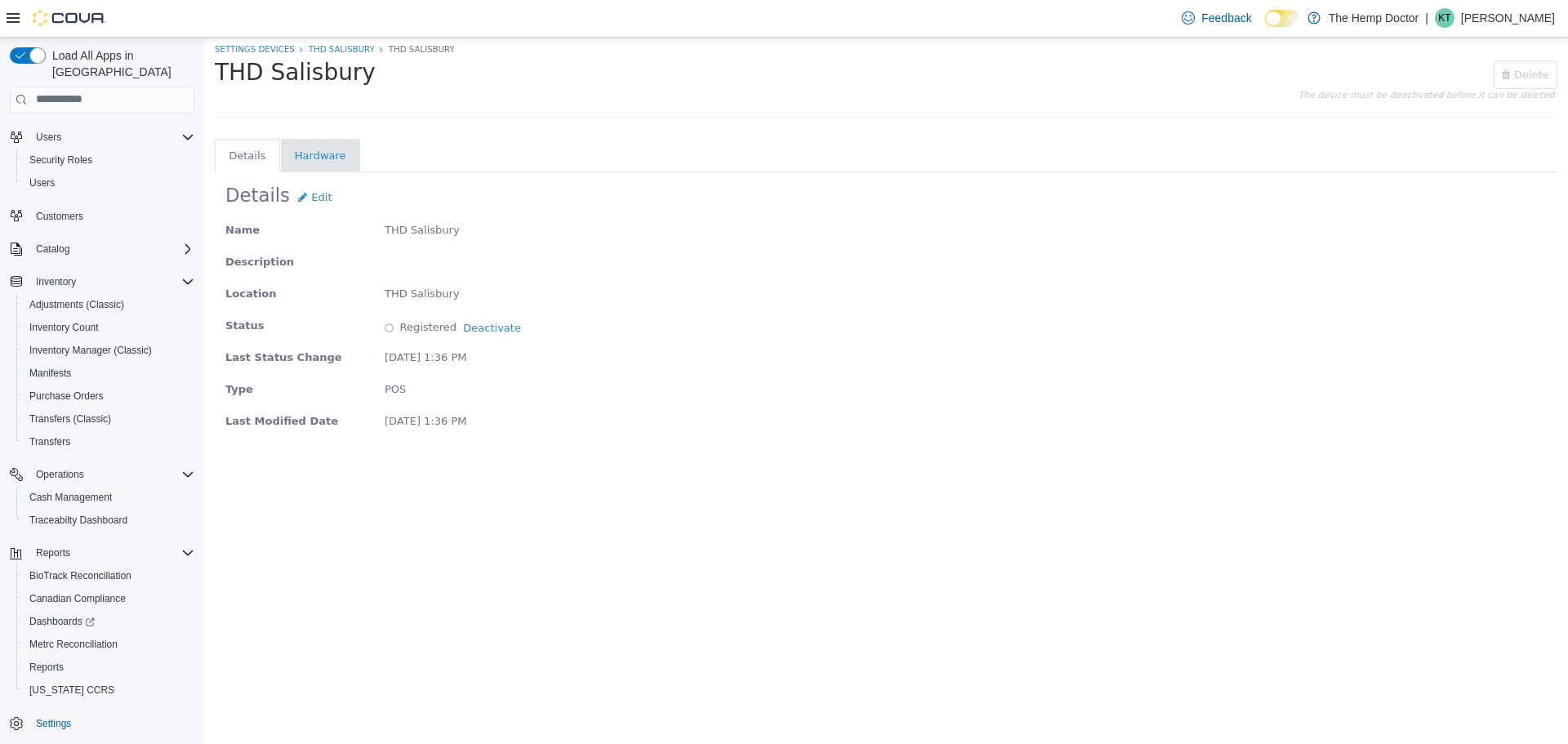
drag, startPoint x: 318, startPoint y: 40, endPoint x: 598, endPoint y: 152, distance: 301.6
click at [598, 152] on ul "Details Hardware" at bounding box center [886, 155] width 1343 height 34
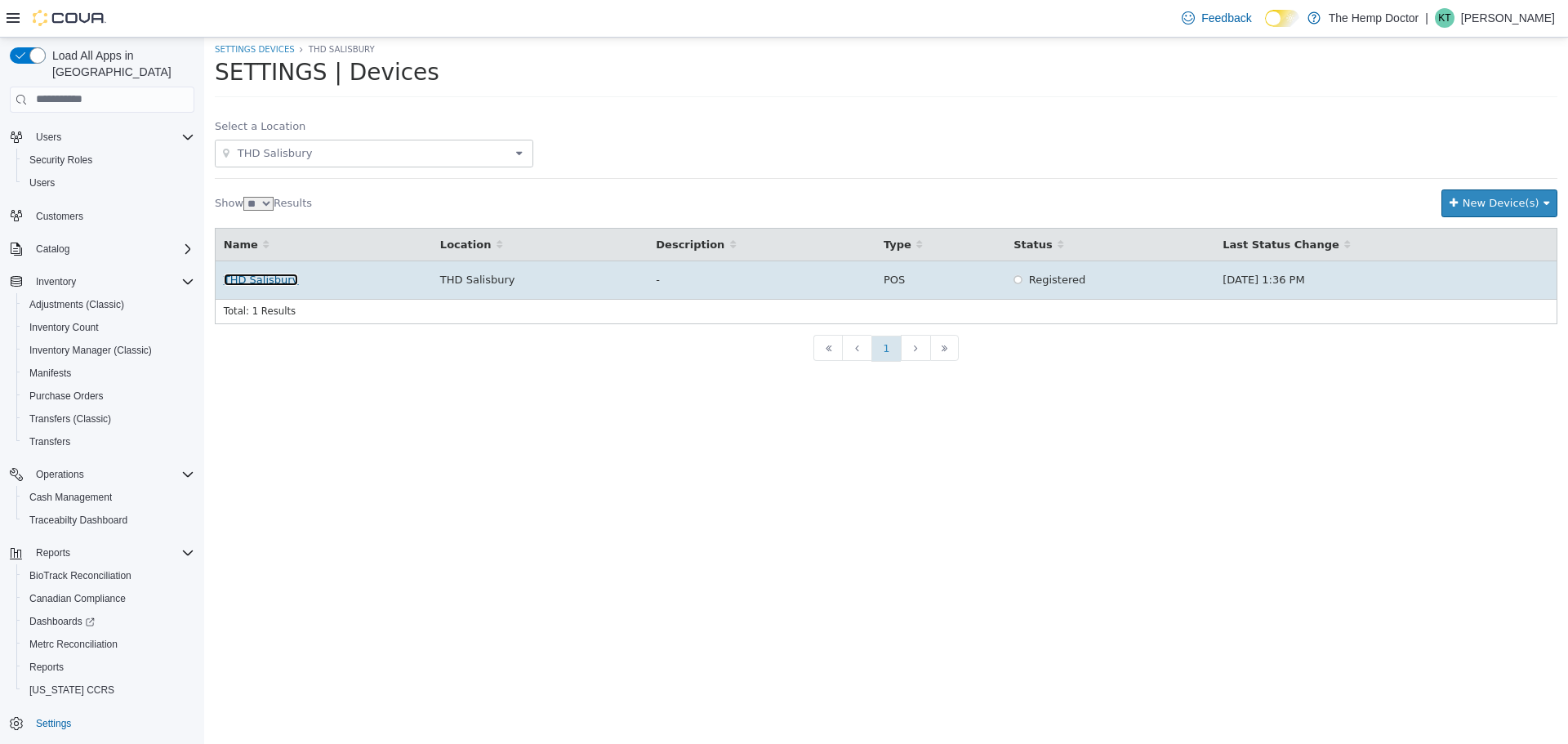
click at [264, 273] on link "THD Salisbury" at bounding box center [261, 278] width 75 height 12
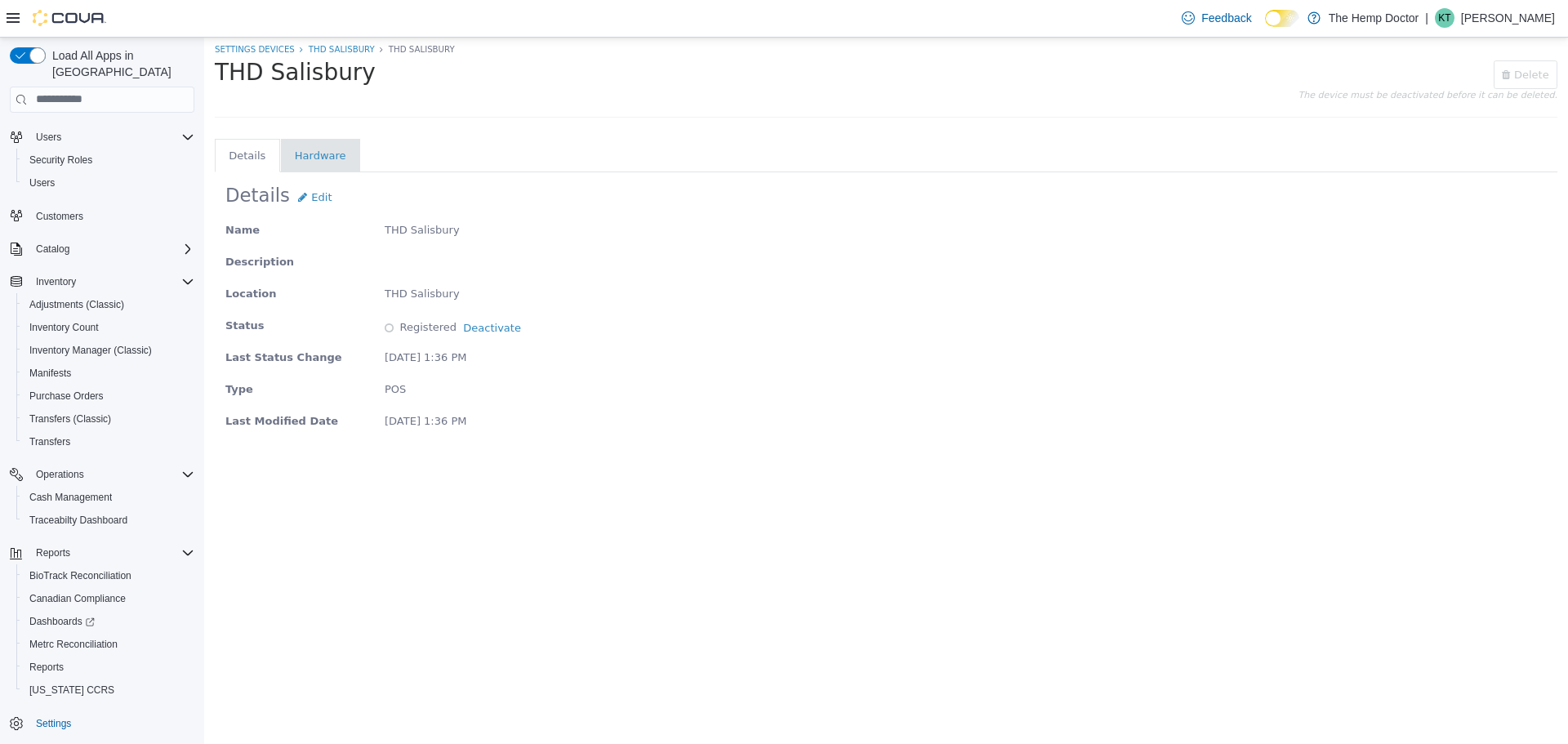
click at [300, 138] on tab-li "Hardware" at bounding box center [320, 155] width 79 height 34
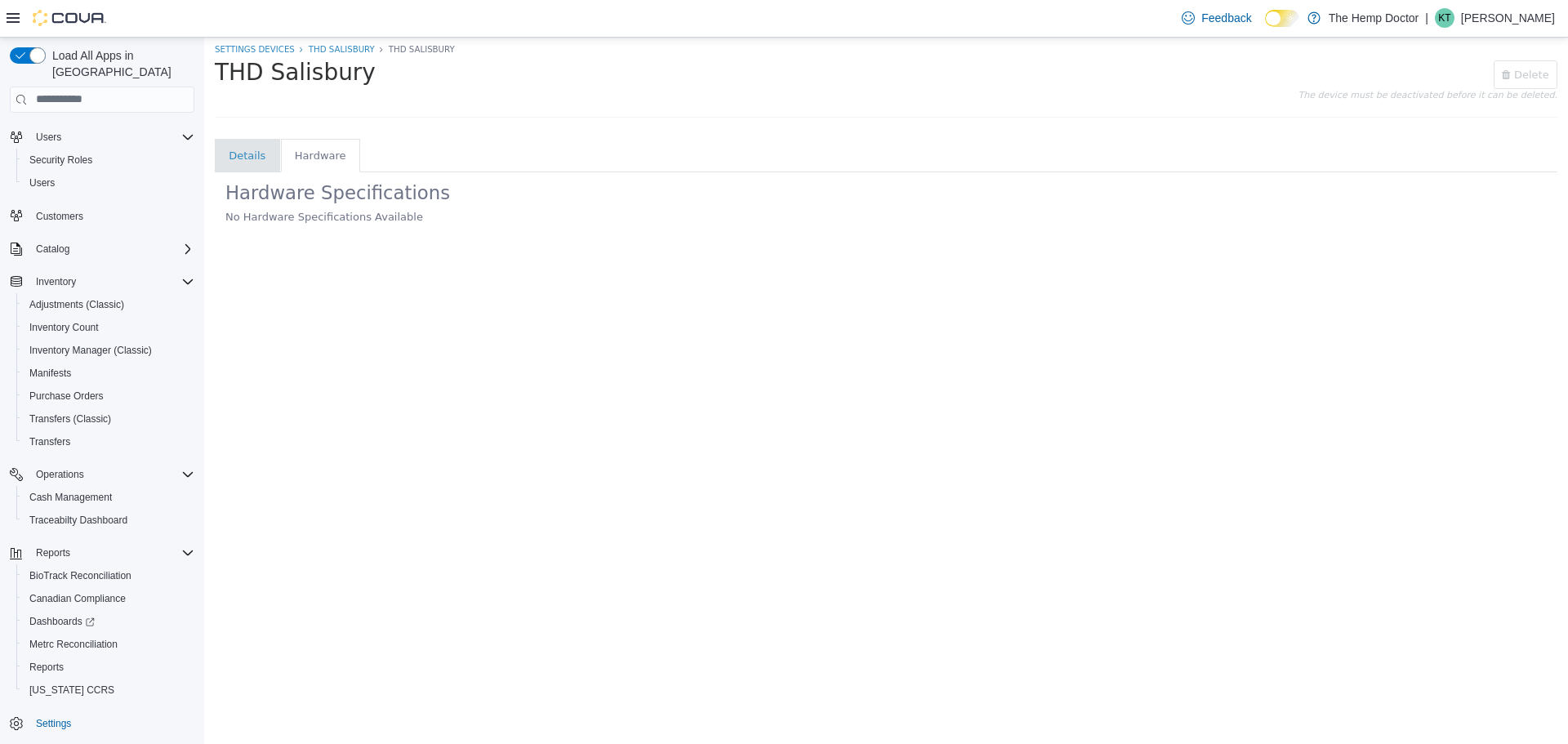
click at [254, 160] on li "Details" at bounding box center [246, 156] width 37 height 16
